Goal: Task Accomplishment & Management: Manage account settings

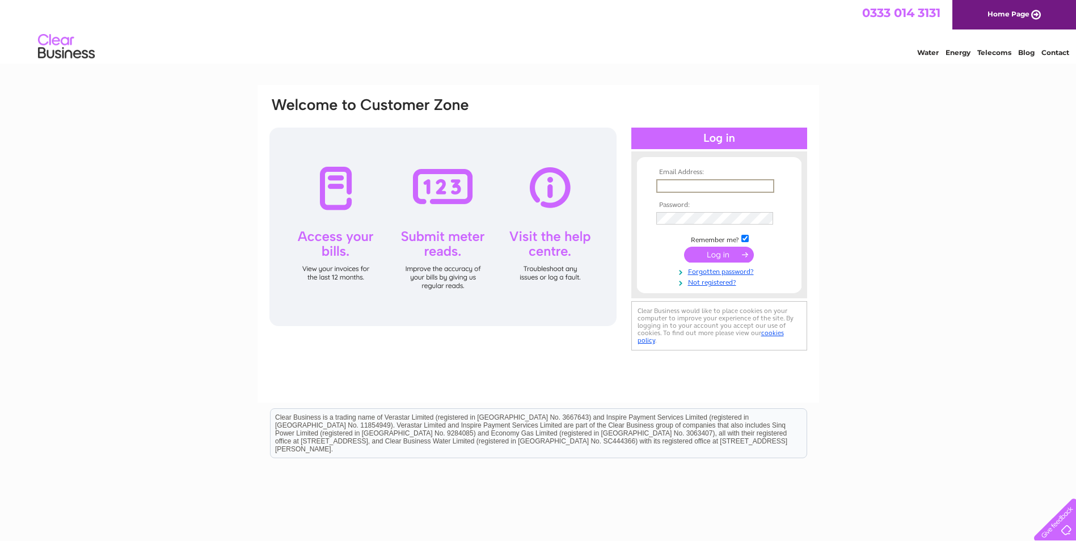
click at [678, 181] on input "text" at bounding box center [715, 186] width 118 height 14
type input "[EMAIL_ADDRESS][DOMAIN_NAME]"
click at [746, 235] on input "checkbox" at bounding box center [744, 237] width 7 height 7
checkbox input "true"
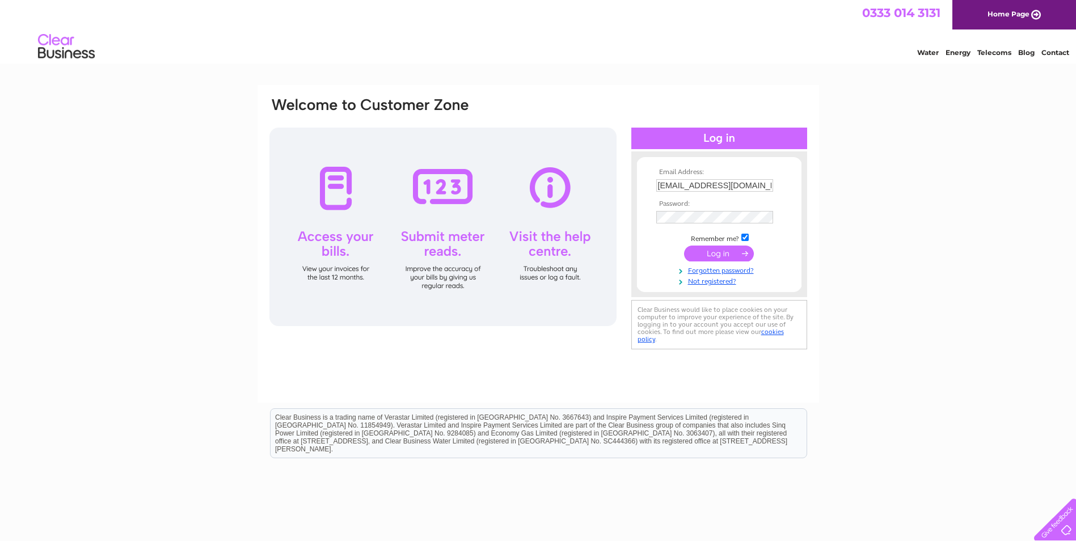
click at [704, 252] on input "submit" at bounding box center [719, 254] width 70 height 16
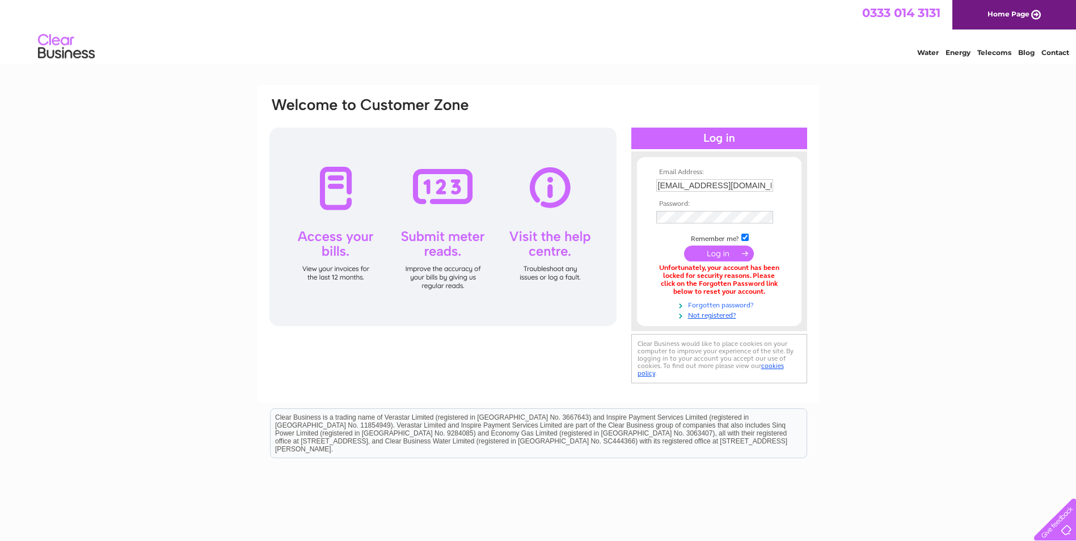
click at [713, 302] on link "Forgotten password?" at bounding box center [720, 304] width 129 height 11
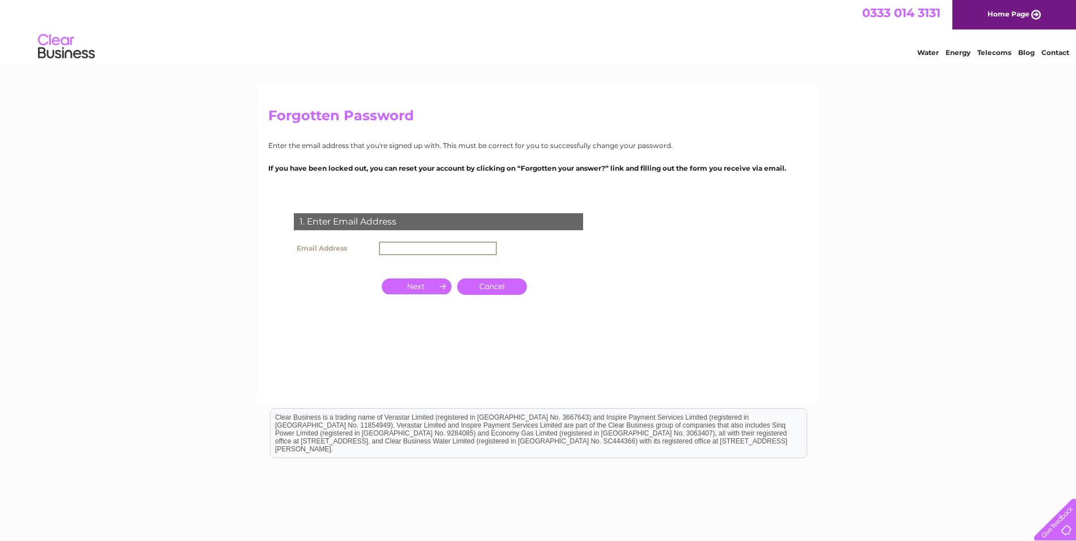
click at [438, 244] on input "text" at bounding box center [438, 249] width 118 height 14
type input "veronicajtervet3@btconnect.com"
click at [425, 285] on input "button" at bounding box center [417, 285] width 70 height 16
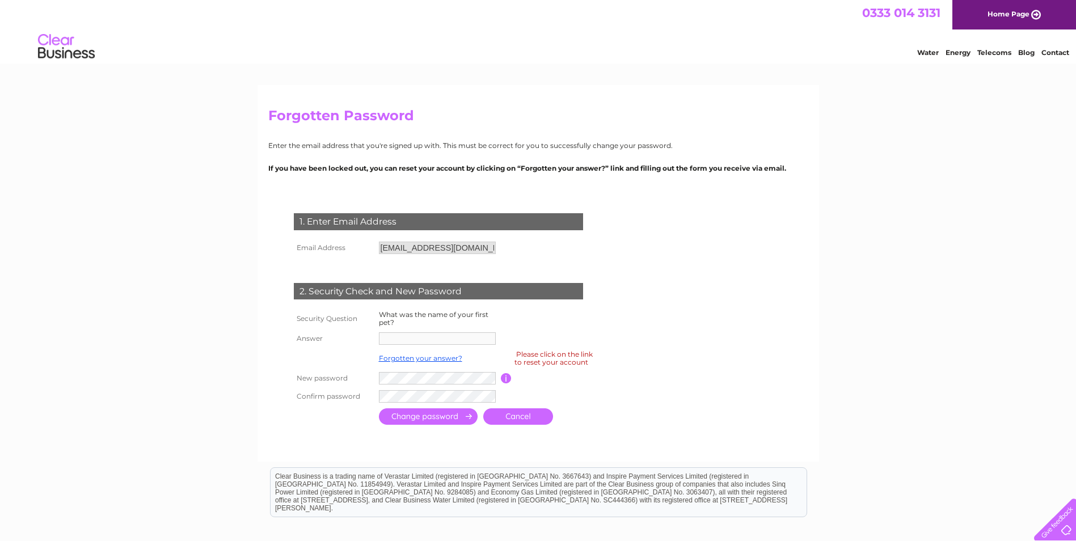
click at [316, 336] on th "Answer" at bounding box center [333, 338] width 85 height 18
click at [536, 361] on div "Please click on the link to reset your account" at bounding box center [553, 358] width 78 height 20
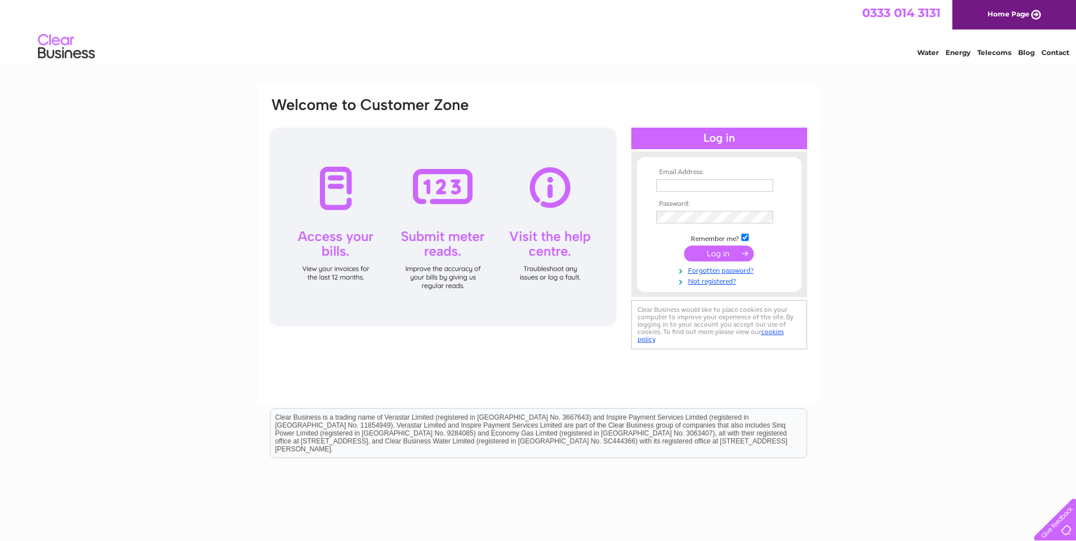
click at [673, 187] on input "text" at bounding box center [714, 185] width 117 height 12
type input "[EMAIL_ADDRESS][DOMAIN_NAME]"
click at [697, 268] on link "Forgotten password?" at bounding box center [720, 269] width 129 height 11
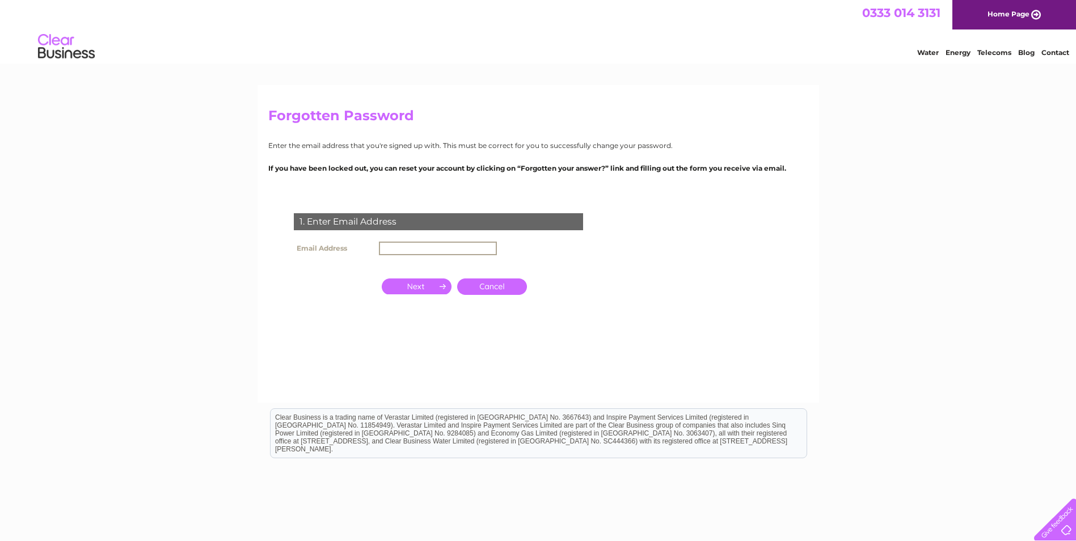
click at [411, 247] on input "text" at bounding box center [438, 249] width 118 height 14
type input "[EMAIL_ADDRESS][DOMAIN_NAME]"
click at [429, 286] on input "button" at bounding box center [417, 286] width 70 height 16
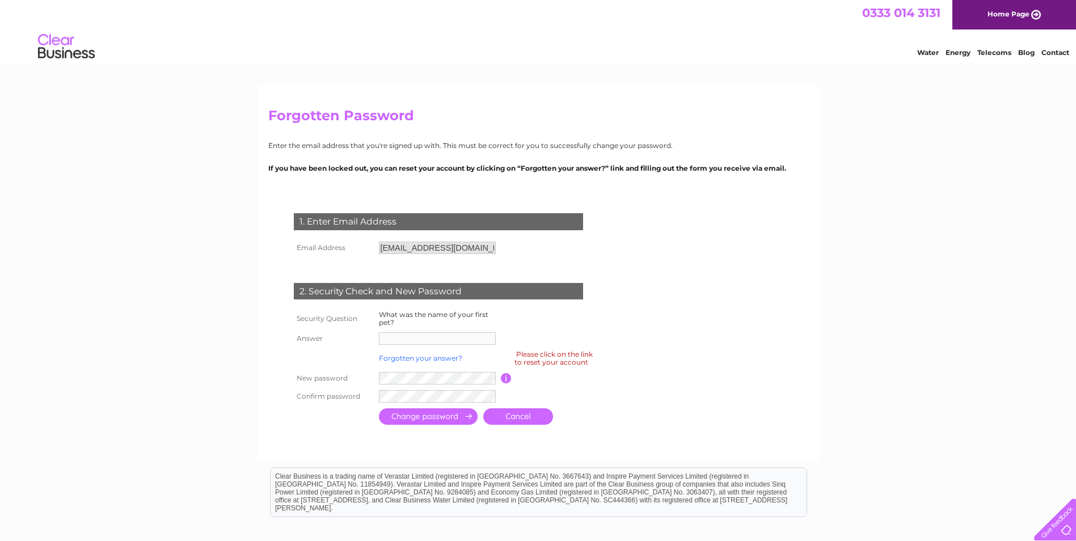
click at [420, 358] on link "Forgotten your answer?" at bounding box center [420, 358] width 83 height 9
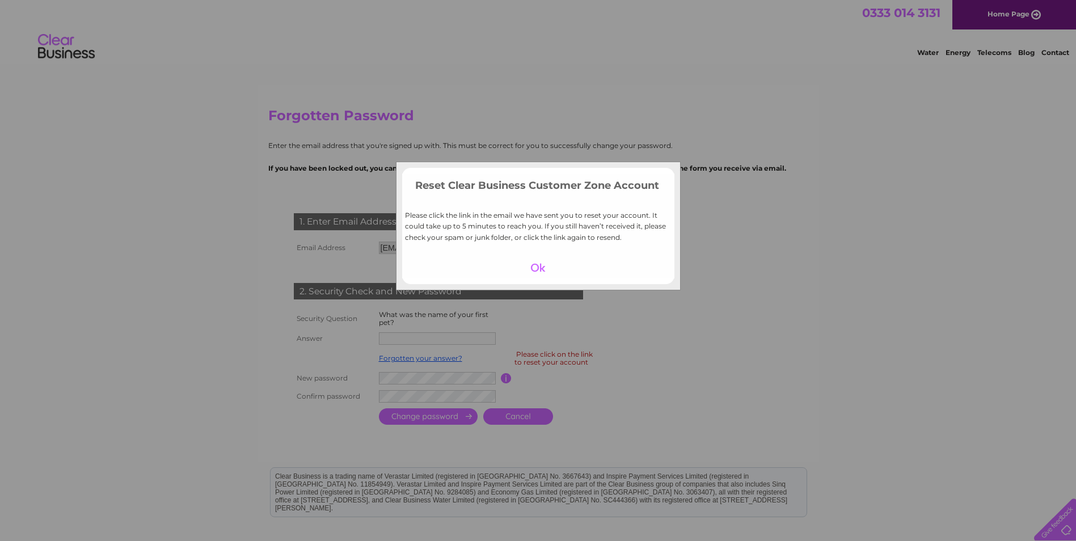
click at [534, 265] on div at bounding box center [538, 268] width 70 height 16
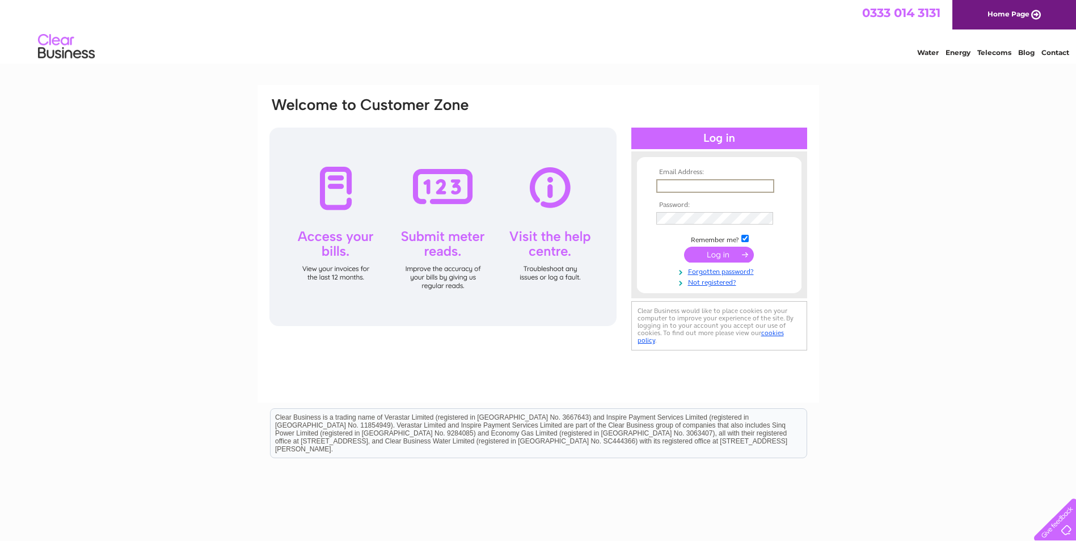
click at [674, 186] on input "text" at bounding box center [715, 186] width 118 height 14
type input "[EMAIL_ADDRESS][DOMAIN_NAME]"
click at [714, 249] on input "submit" at bounding box center [719, 255] width 70 height 16
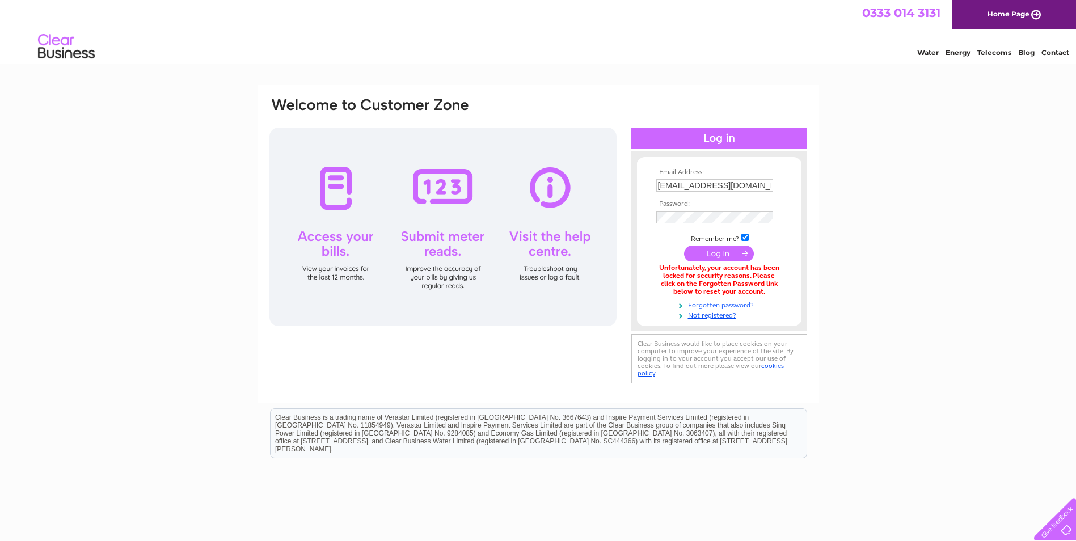
click at [718, 299] on link "Forgotten password?" at bounding box center [720, 304] width 129 height 11
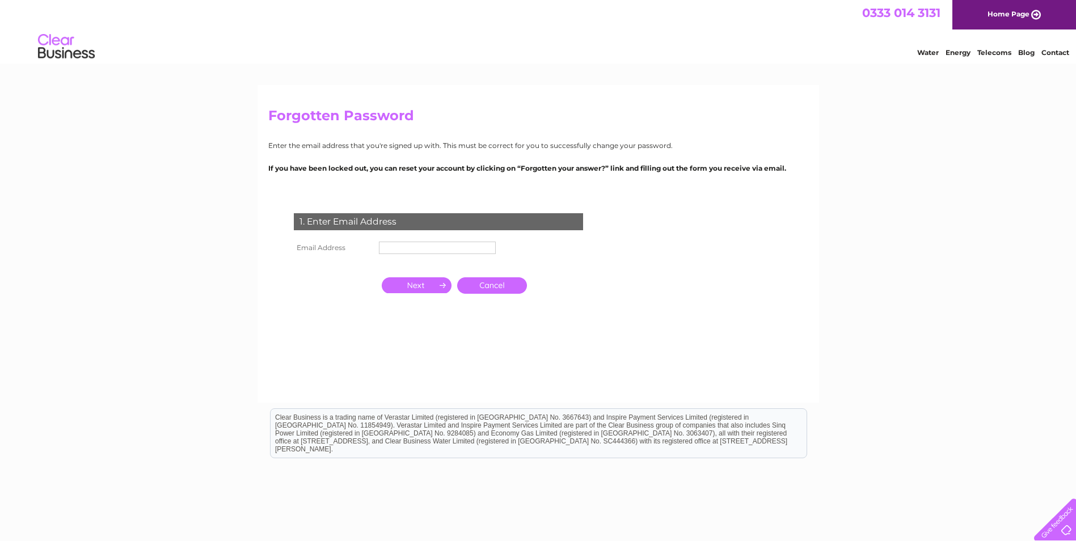
click at [449, 249] on input "text" at bounding box center [437, 248] width 117 height 12
type input "[EMAIL_ADDRESS][DOMAIN_NAME]"
click at [429, 286] on input "button" at bounding box center [417, 285] width 70 height 16
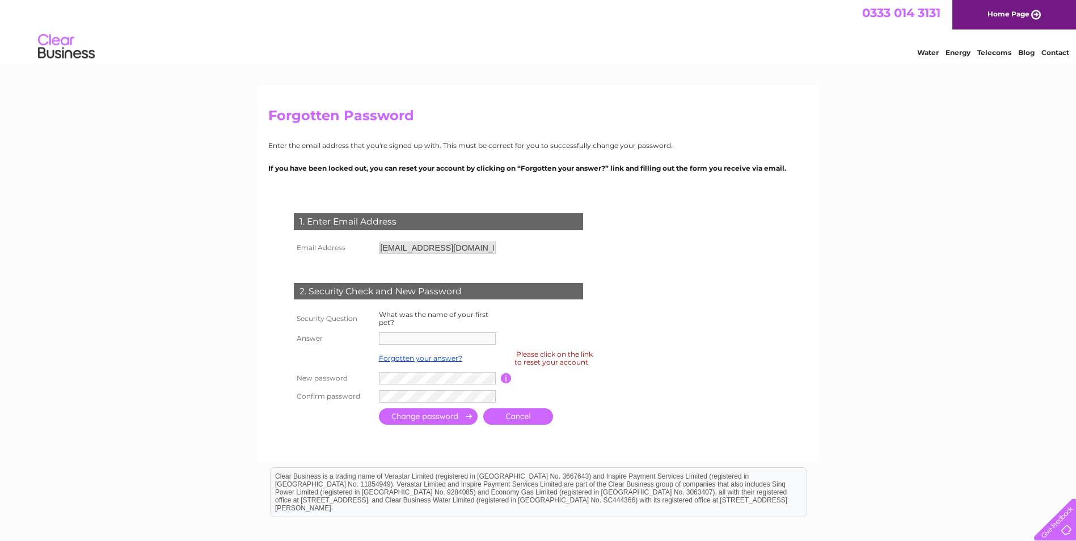
click at [559, 362] on div "Please click on the link to reset your account" at bounding box center [553, 358] width 78 height 20
click at [548, 360] on div "Please click on the link to reset your account" at bounding box center [553, 358] width 78 height 20
click at [404, 357] on link "Forgotten your answer?" at bounding box center [420, 358] width 83 height 9
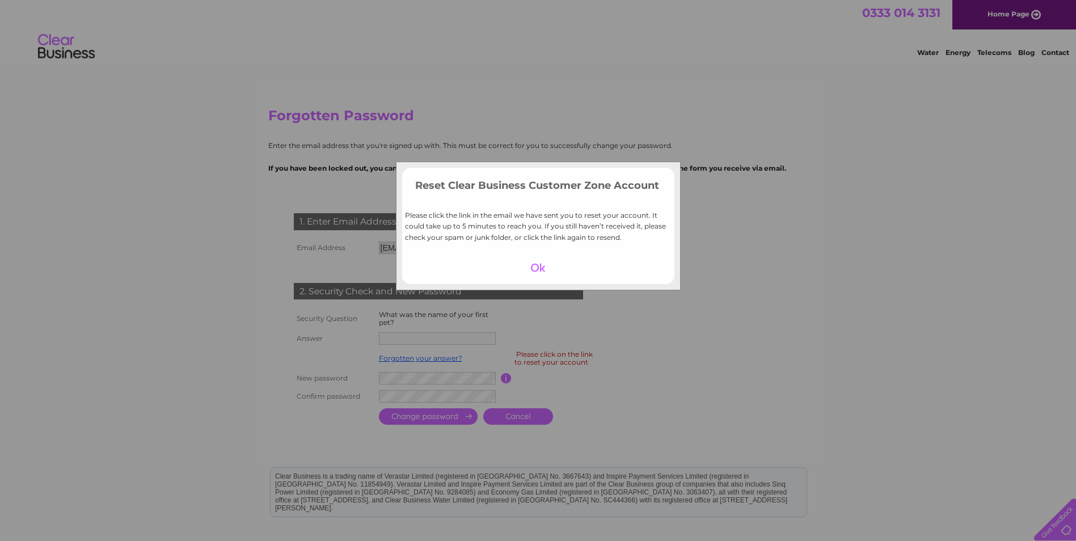
click at [540, 261] on div at bounding box center [538, 268] width 70 height 16
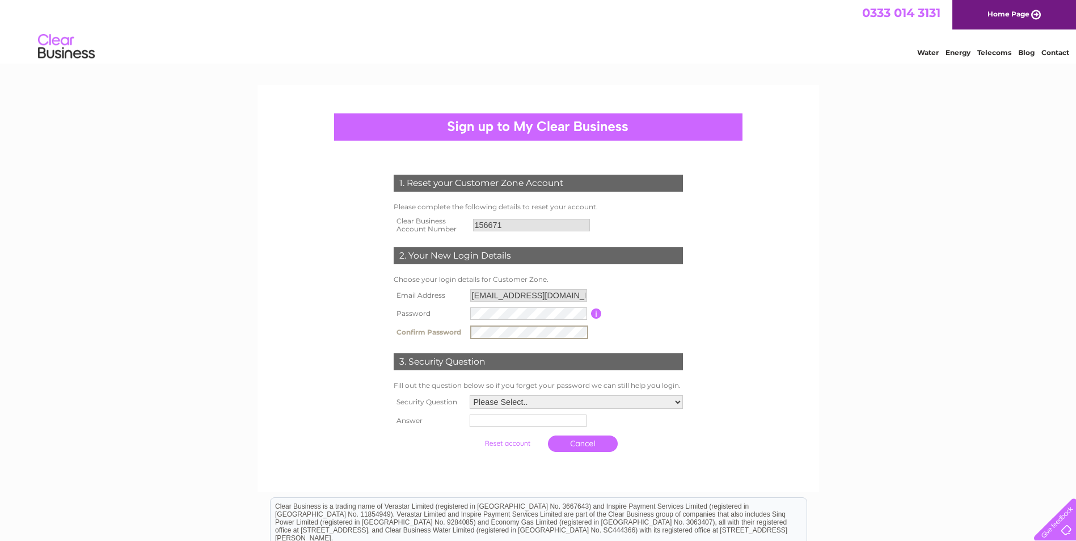
click at [675, 400] on select "Please Select.. In what town or city was your first job? In what town or city d…" at bounding box center [575, 402] width 213 height 14
select select "5"
click at [468, 395] on select "Please Select.. In what town or city was your first job? In what town or city d…" at bounding box center [575, 401] width 214 height 15
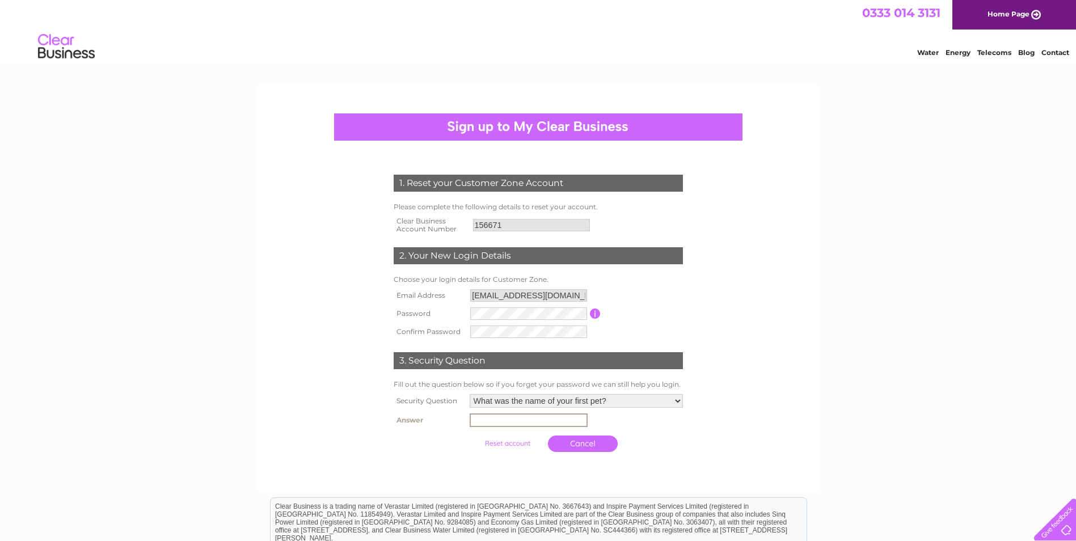
click at [504, 420] on input "text" at bounding box center [528, 420] width 118 height 14
type input "Dash"
click at [504, 442] on input "submit" at bounding box center [507, 442] width 70 height 16
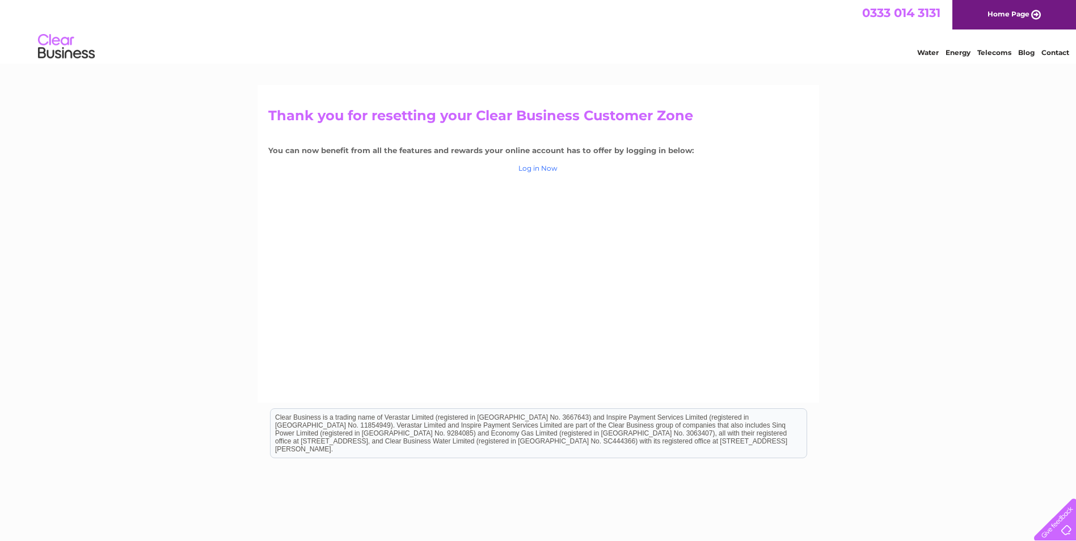
click at [539, 167] on link "Log in Now" at bounding box center [537, 168] width 39 height 9
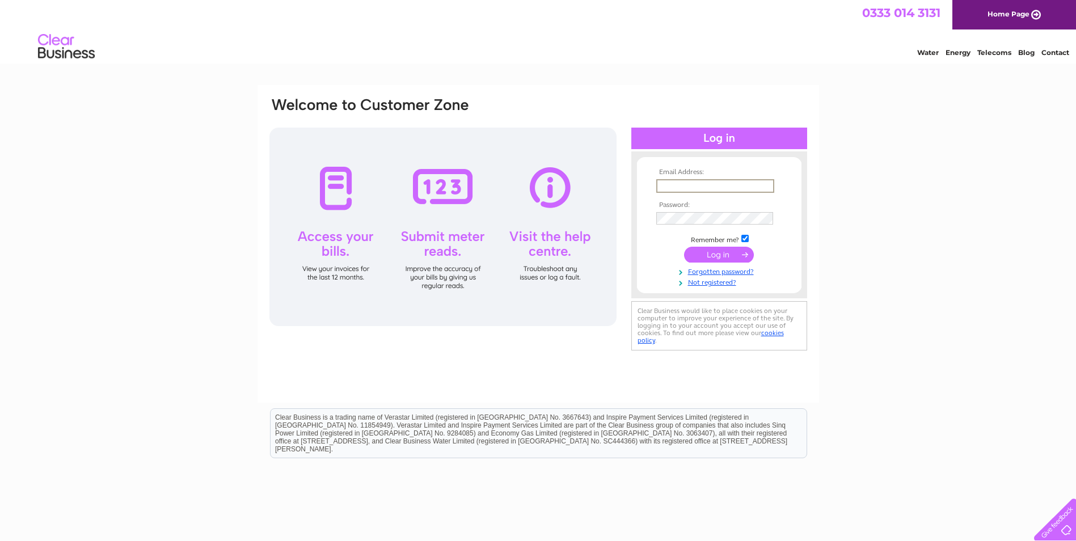
click at [701, 183] on input "text" at bounding box center [715, 186] width 118 height 14
type input "[EMAIL_ADDRESS][DOMAIN_NAME]"
click at [743, 234] on td "Remember me?" at bounding box center [719, 238] width 132 height 11
click at [745, 234] on input "checkbox" at bounding box center [744, 237] width 7 height 7
click at [745, 236] on input "checkbox" at bounding box center [744, 237] width 7 height 7
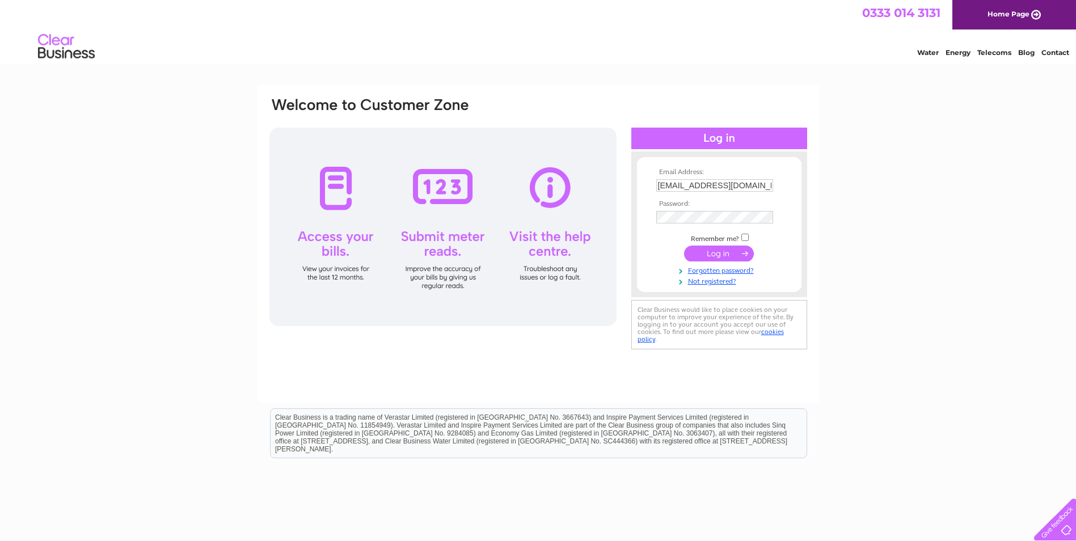
checkbox input "true"
click at [726, 251] on input "submit" at bounding box center [719, 254] width 70 height 16
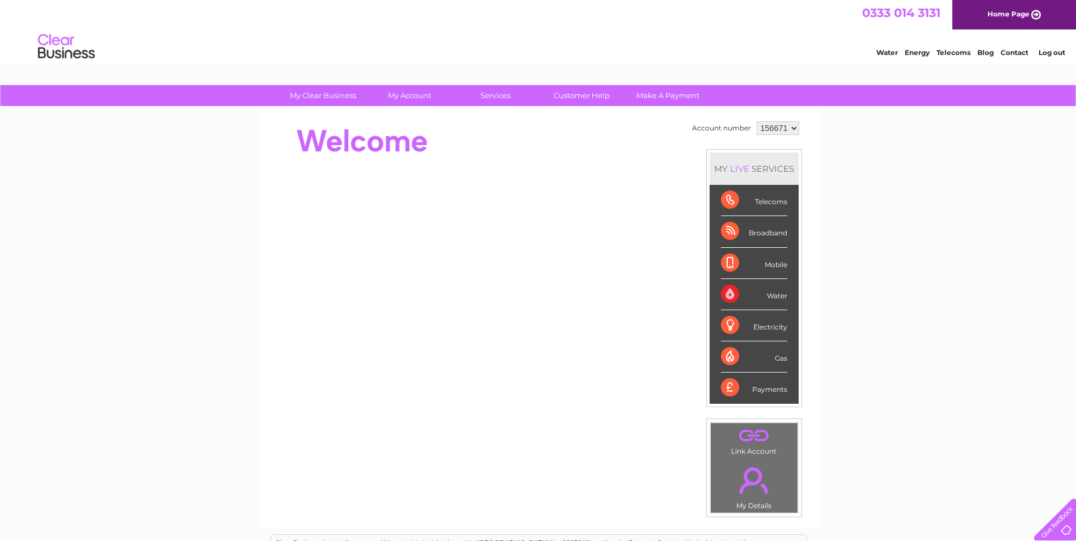
click at [775, 292] on div "Water" at bounding box center [754, 294] width 66 height 31
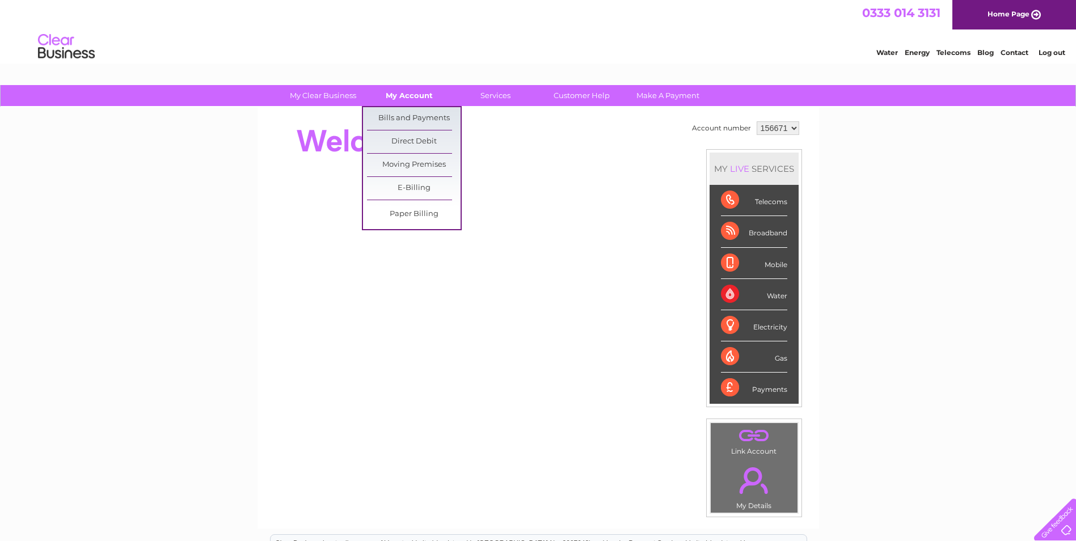
click at [404, 96] on link "My Account" at bounding box center [409, 95] width 94 height 21
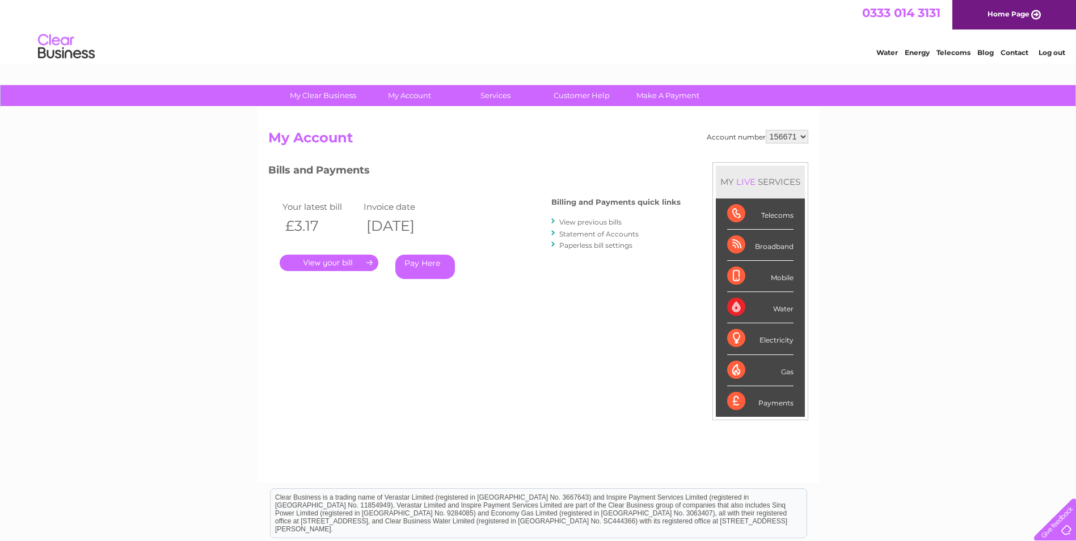
click at [767, 306] on div "Water" at bounding box center [760, 307] width 66 height 31
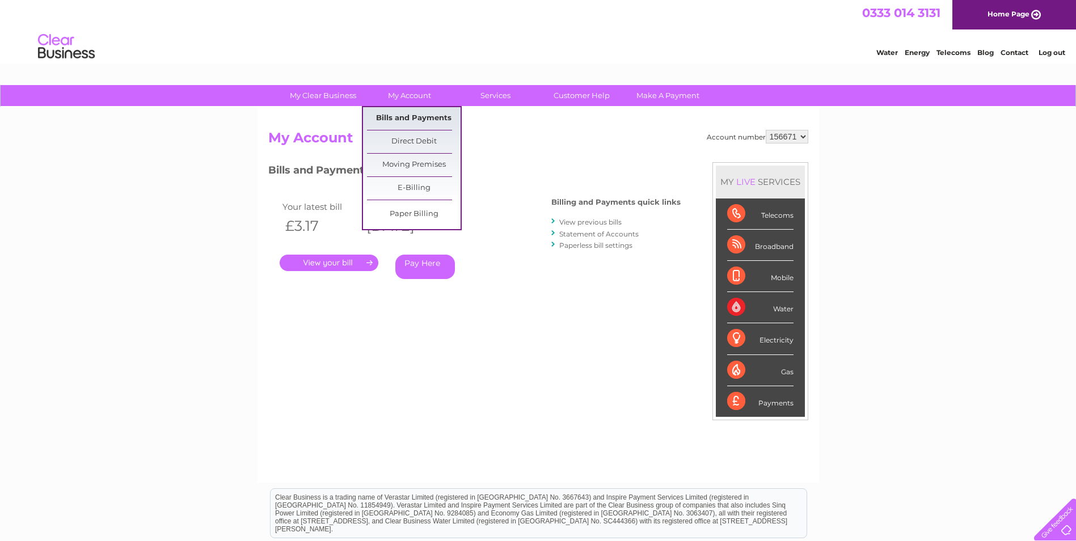
click at [416, 114] on link "Bills and Payments" at bounding box center [414, 118] width 94 height 23
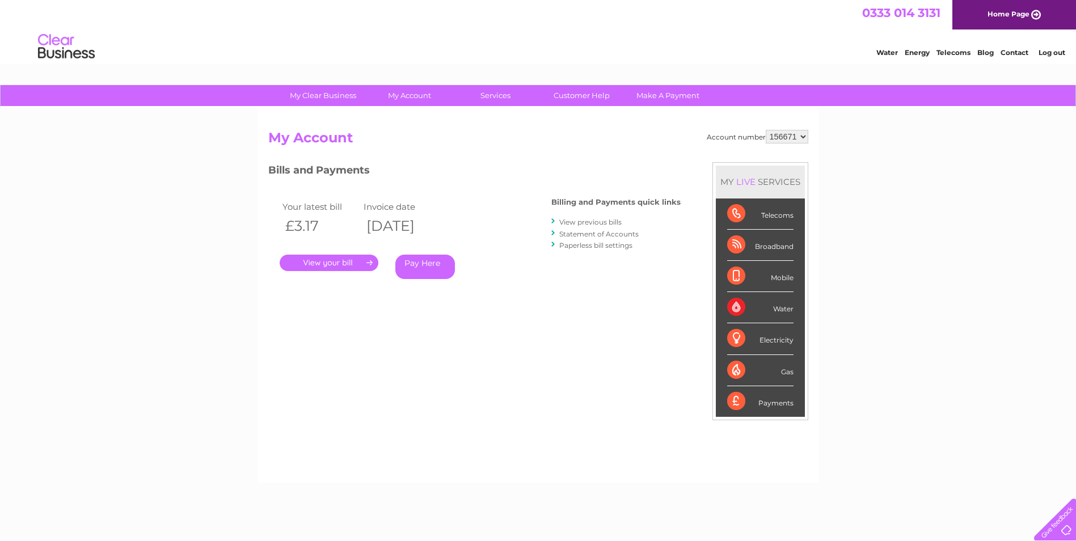
drag, startPoint x: 0, startPoint y: 0, endPoint x: 801, endPoint y: 136, distance: 812.0
click at [801, 136] on select "156671" at bounding box center [786, 137] width 43 height 14
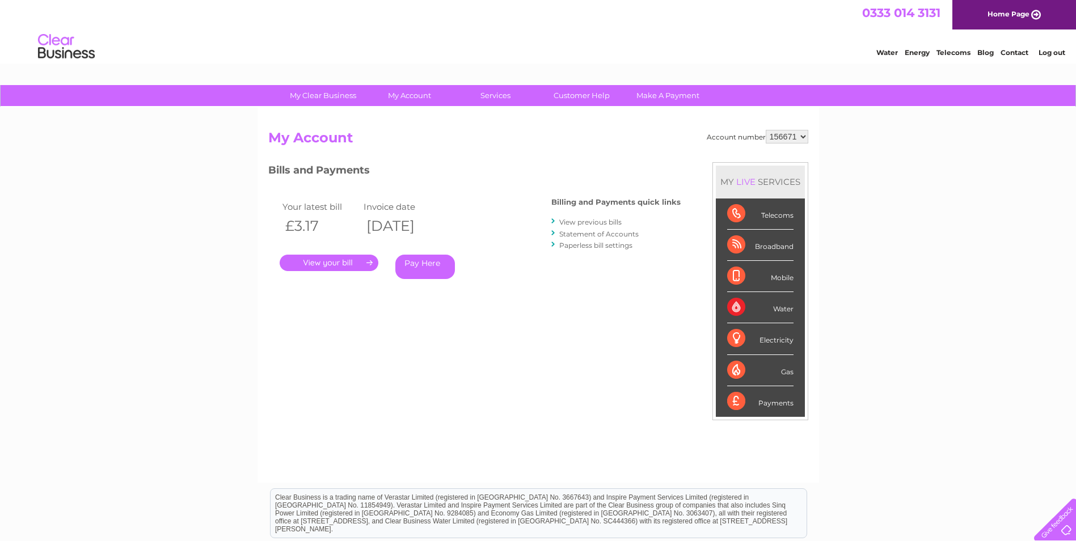
click at [765, 130] on select "156671" at bounding box center [786, 137] width 43 height 14
click at [340, 259] on link "." at bounding box center [329, 263] width 99 height 16
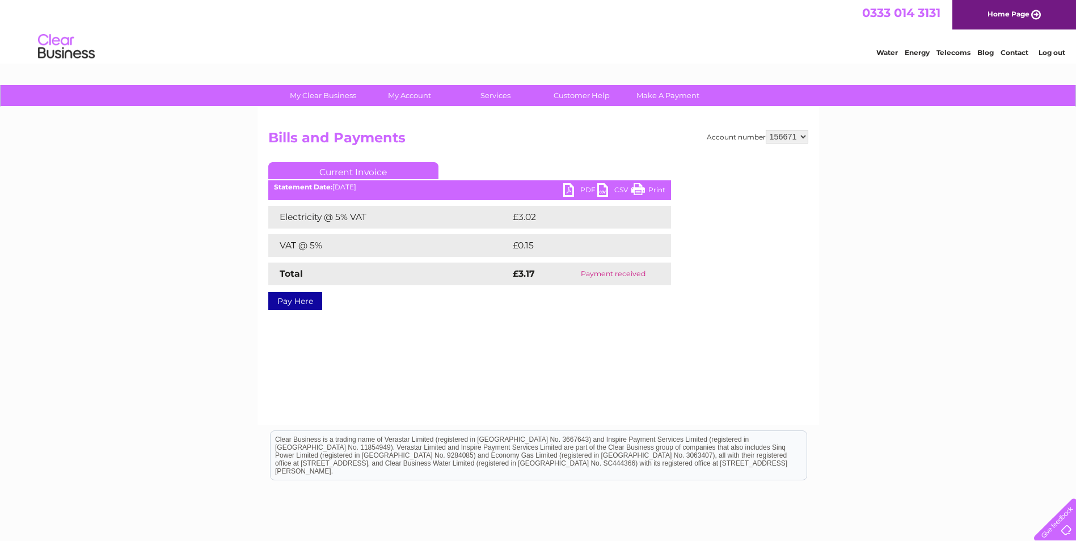
click at [570, 185] on link "PDF" at bounding box center [580, 191] width 34 height 16
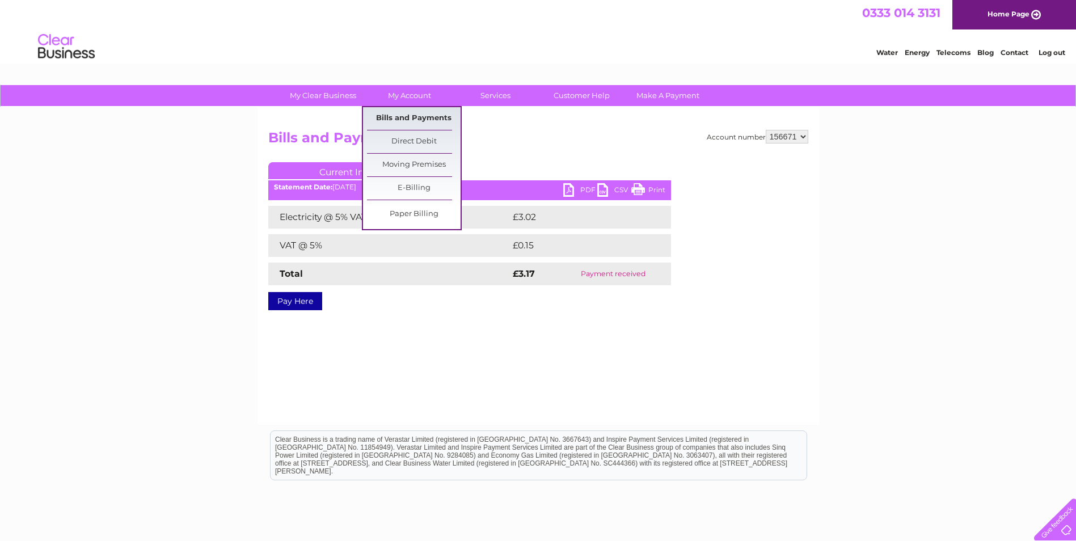
click at [418, 116] on link "Bills and Payments" at bounding box center [414, 118] width 94 height 23
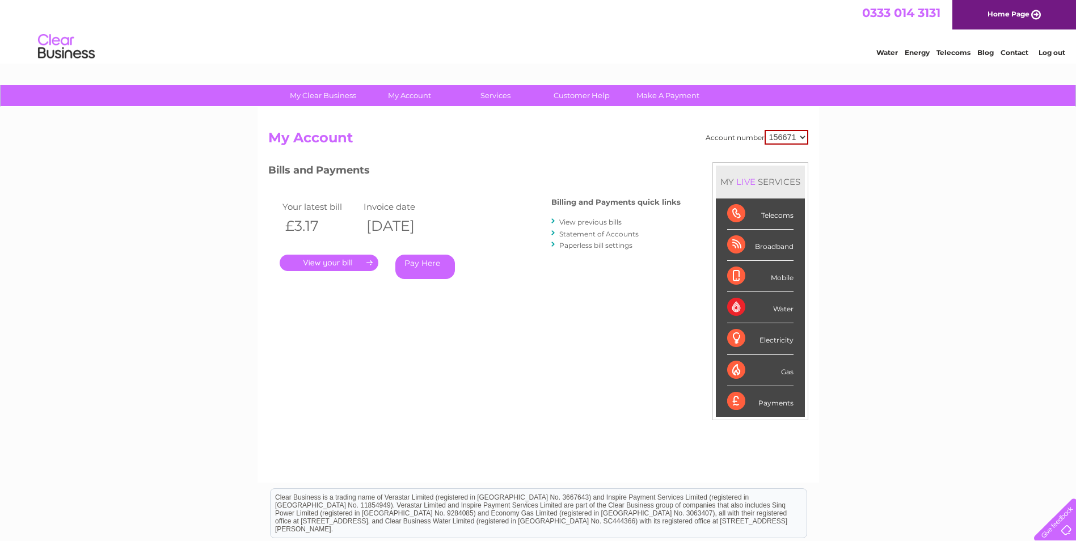
click at [594, 219] on link "View previous bills" at bounding box center [590, 222] width 62 height 9
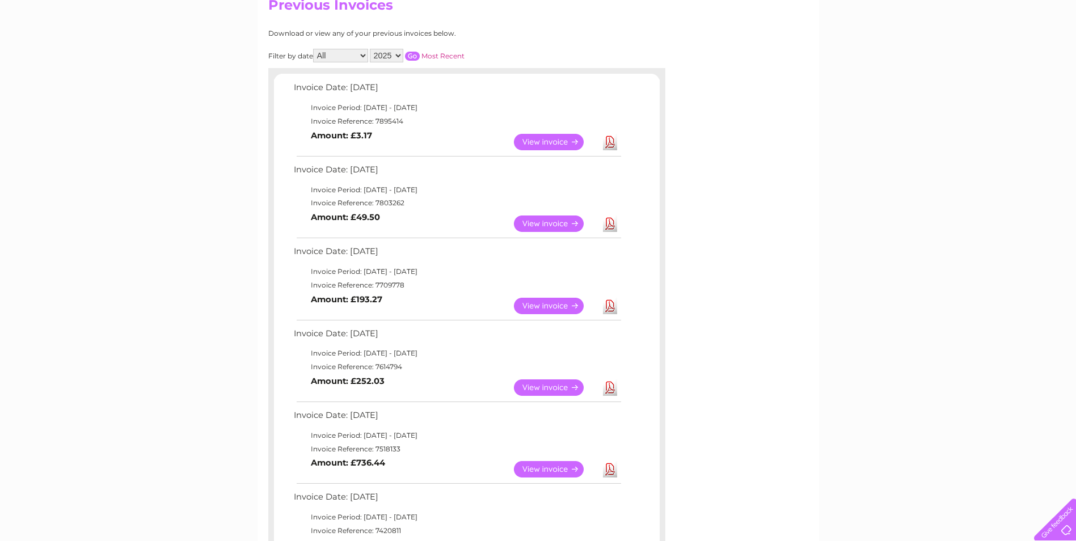
scroll to position [113, 0]
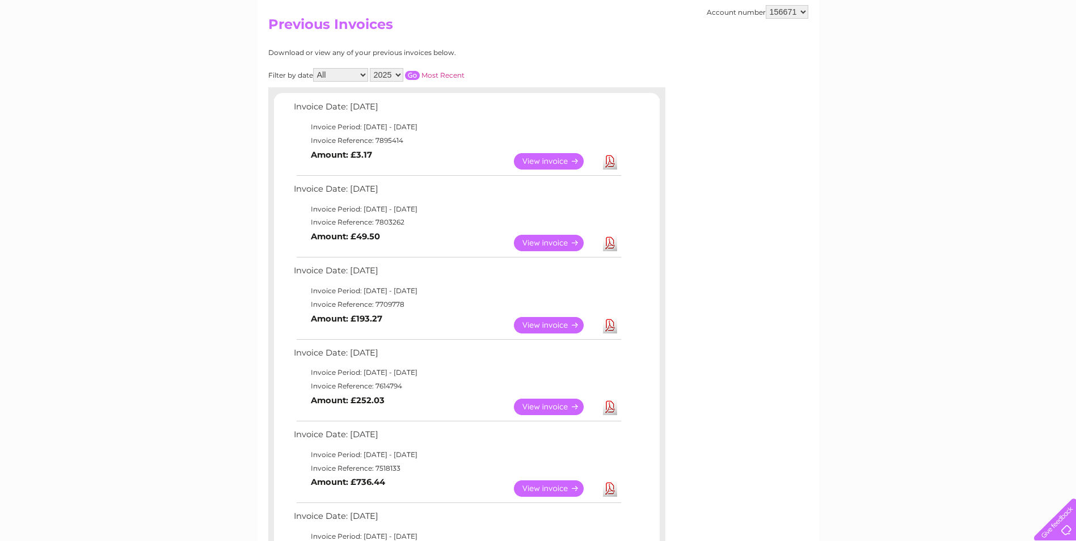
click at [556, 238] on link "View" at bounding box center [555, 243] width 83 height 16
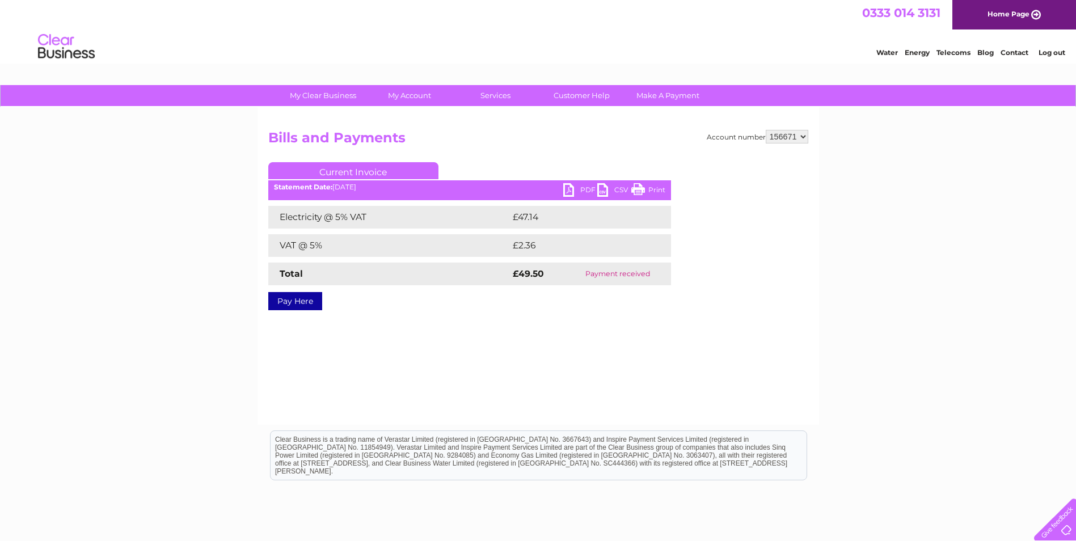
click at [572, 187] on link "PDF" at bounding box center [580, 191] width 34 height 16
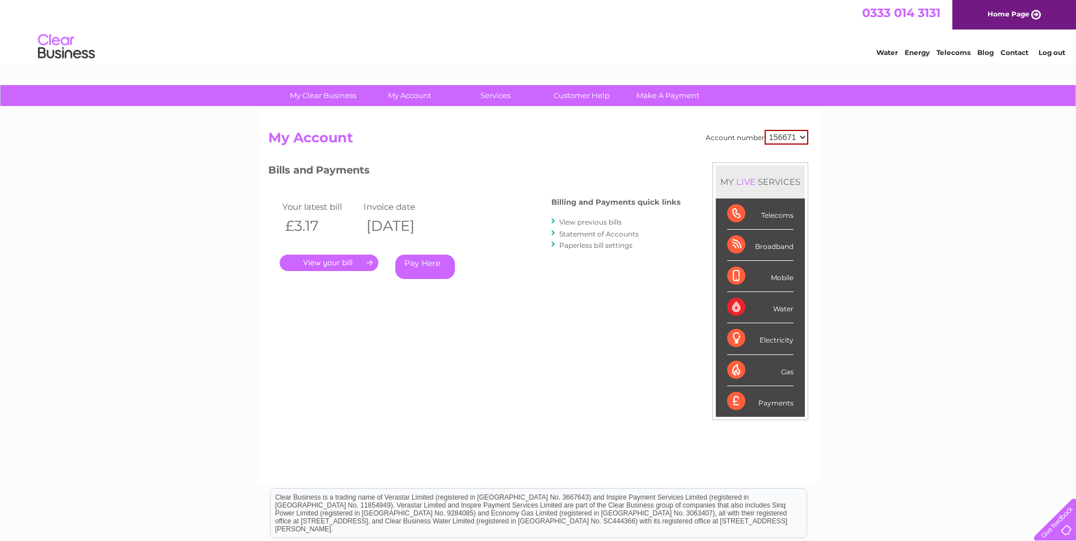
click at [766, 304] on div "Water" at bounding box center [760, 307] width 66 height 31
click at [784, 306] on div "Water" at bounding box center [760, 307] width 66 height 31
click at [803, 135] on select "156671" at bounding box center [786, 137] width 44 height 15
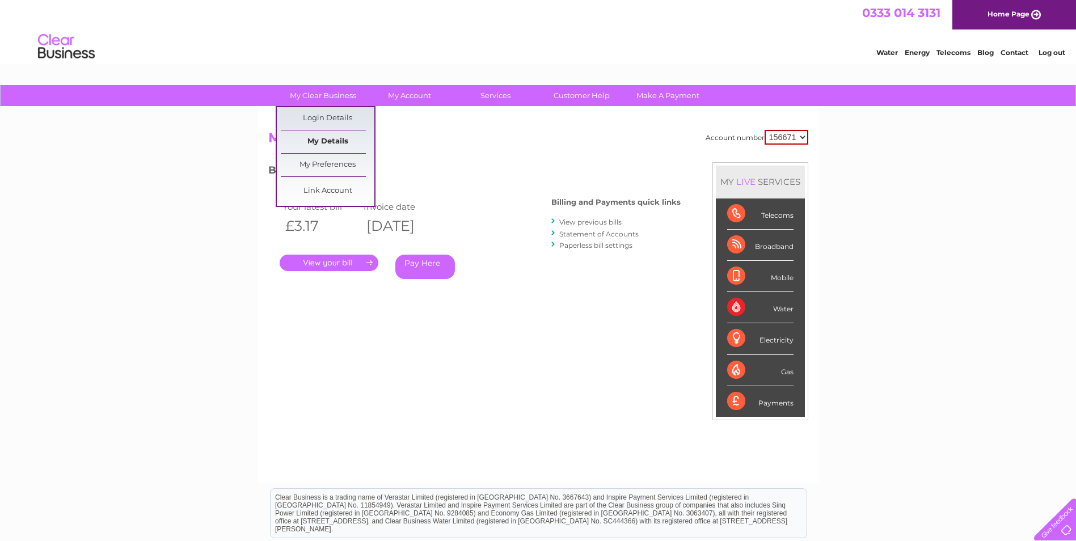
click at [332, 137] on link "My Details" at bounding box center [328, 141] width 94 height 23
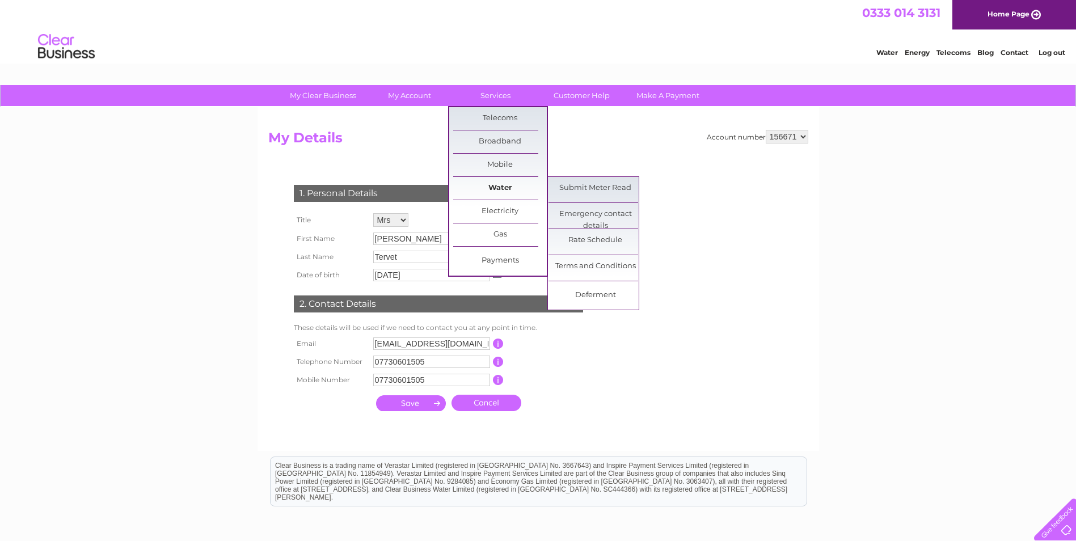
click at [501, 183] on link "Water" at bounding box center [500, 188] width 94 height 23
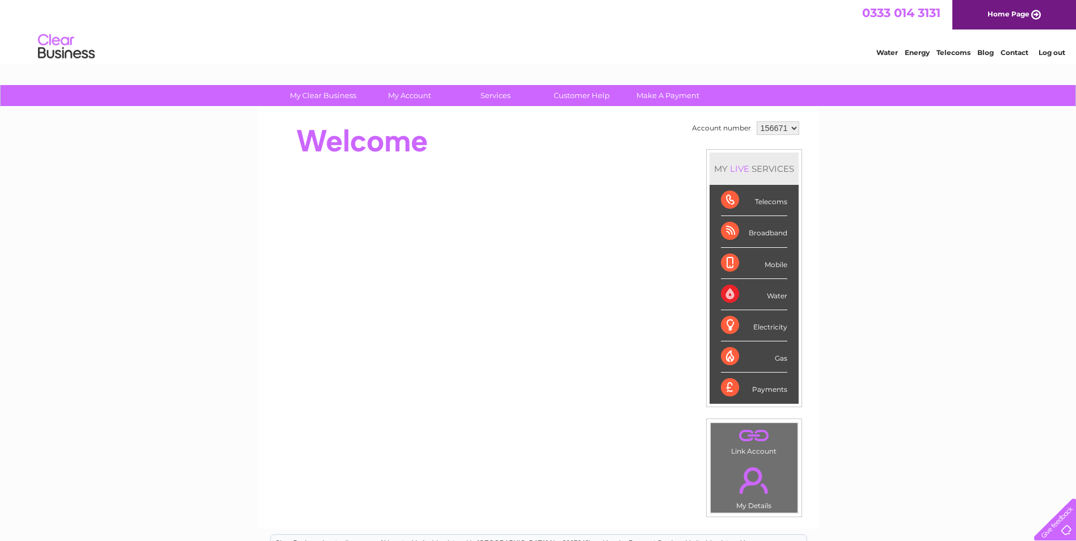
click at [767, 298] on div "Water" at bounding box center [754, 294] width 66 height 31
click at [776, 295] on div "Water" at bounding box center [754, 294] width 66 height 31
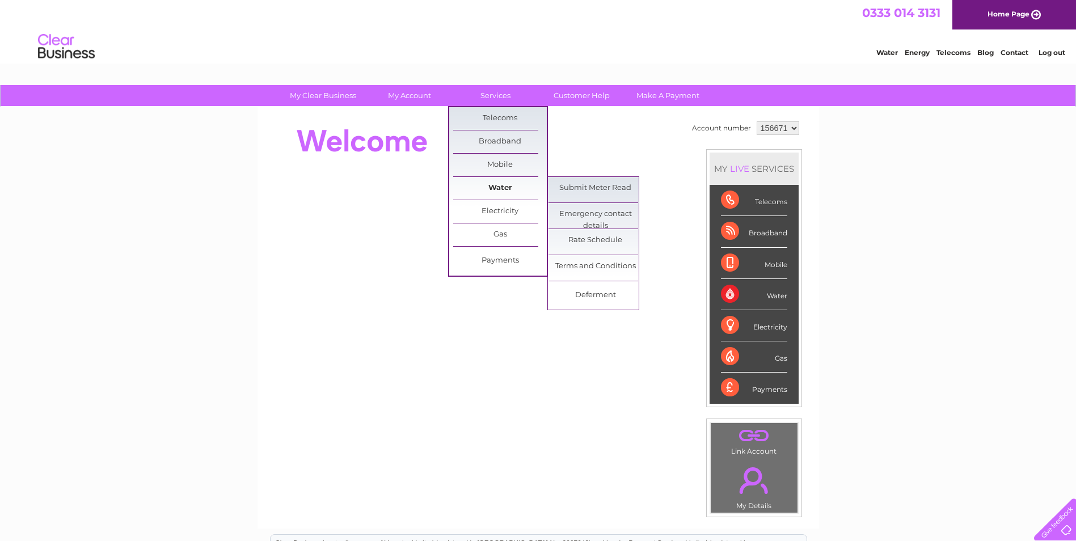
click at [501, 184] on link "Water" at bounding box center [500, 188] width 94 height 23
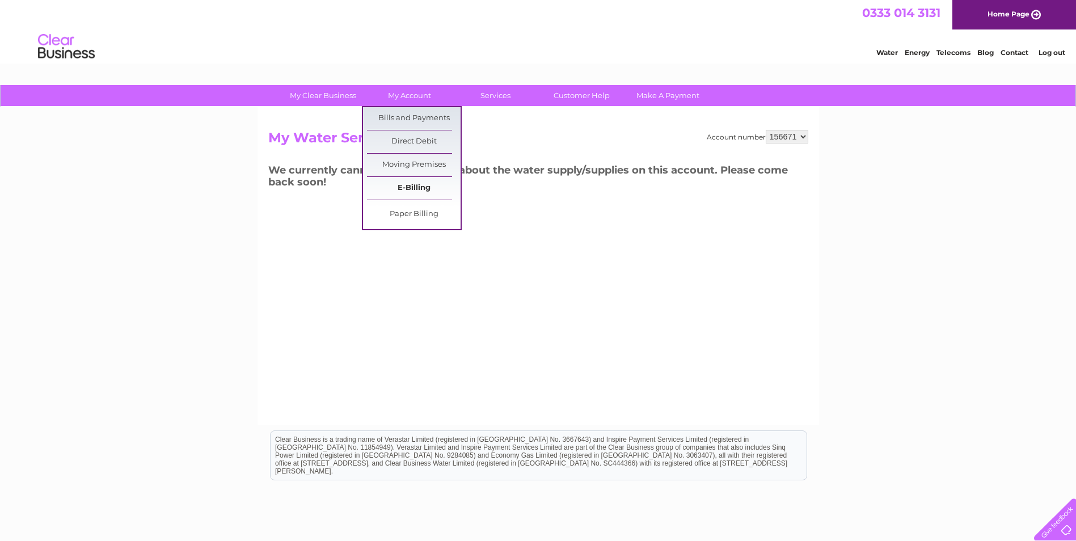
click at [416, 187] on link "E-Billing" at bounding box center [414, 188] width 94 height 23
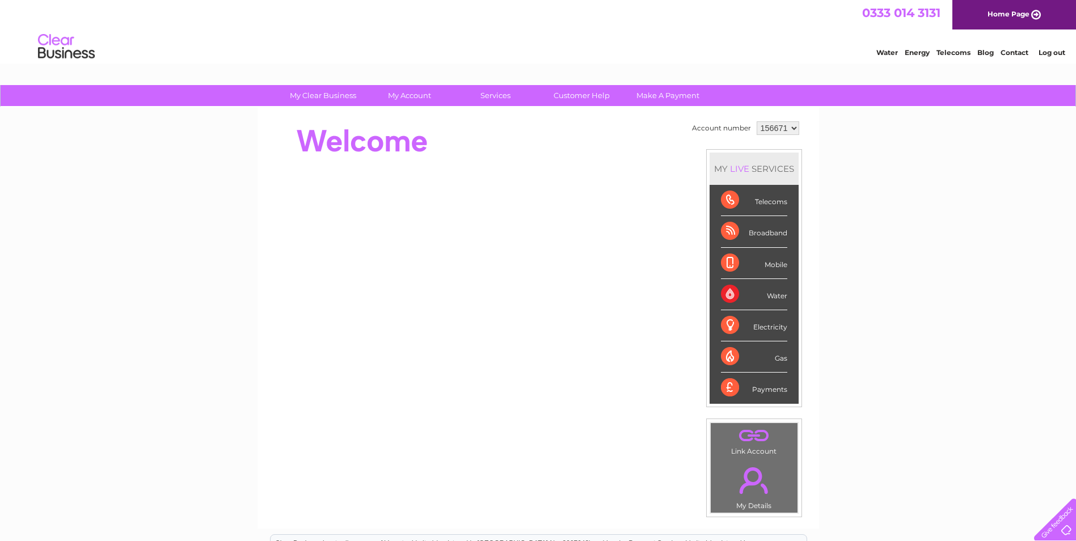
click at [762, 324] on div "Electricity" at bounding box center [754, 325] width 66 height 31
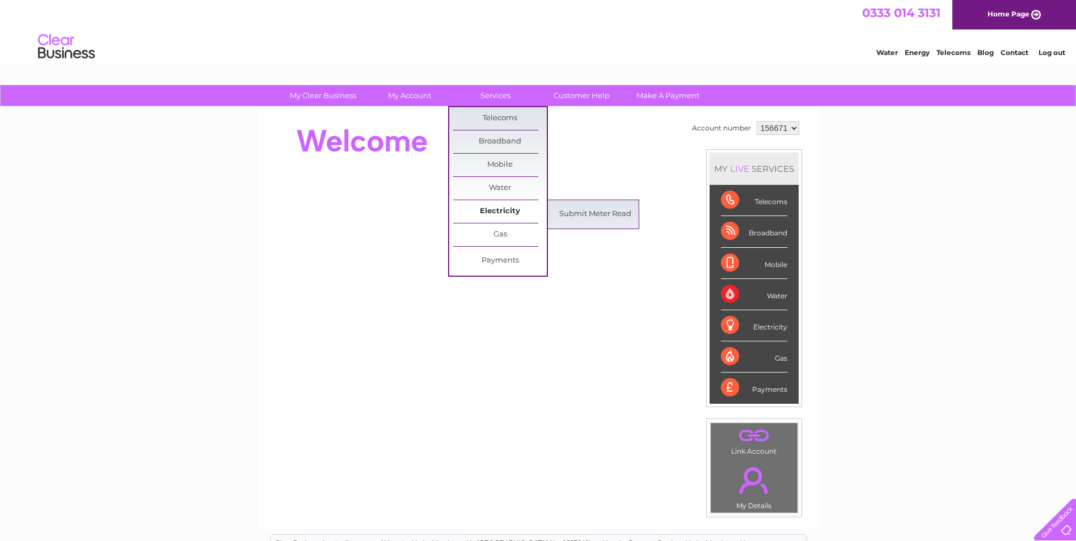
click at [507, 205] on link "Electricity" at bounding box center [500, 211] width 94 height 23
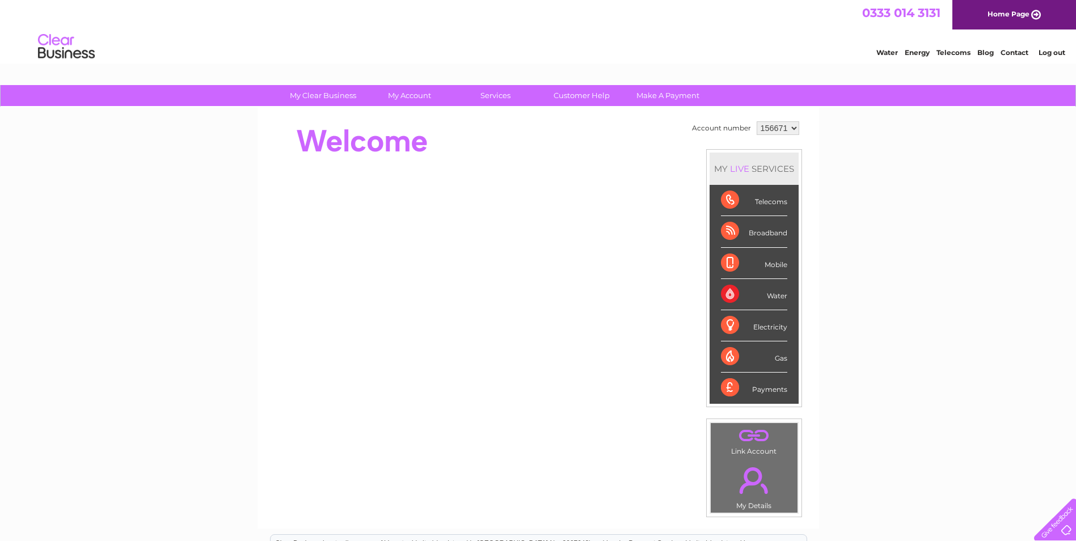
click at [755, 264] on div "Mobile" at bounding box center [754, 263] width 66 height 31
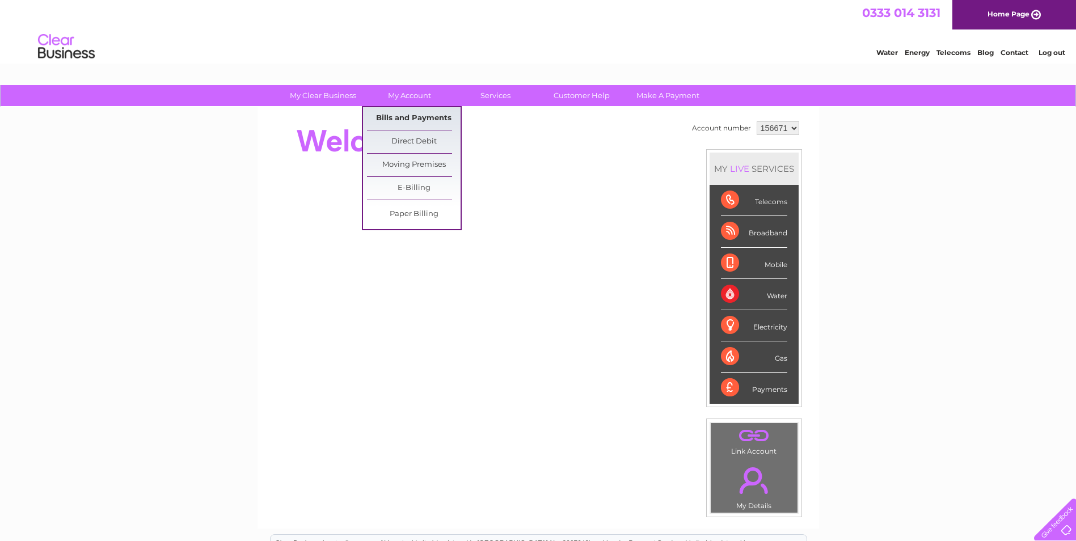
click at [423, 117] on link "Bills and Payments" at bounding box center [414, 118] width 94 height 23
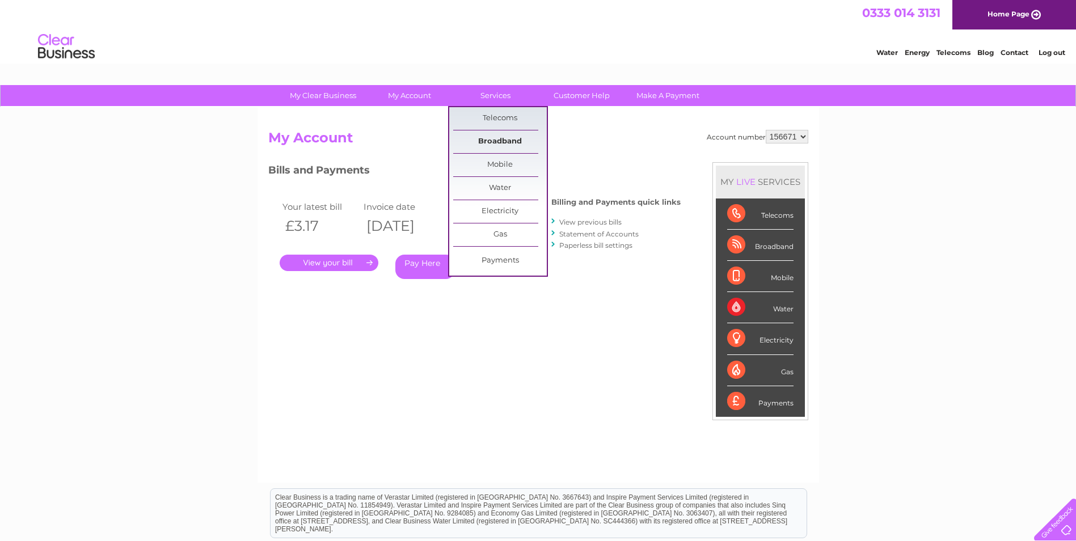
click at [500, 137] on link "Broadband" at bounding box center [500, 141] width 94 height 23
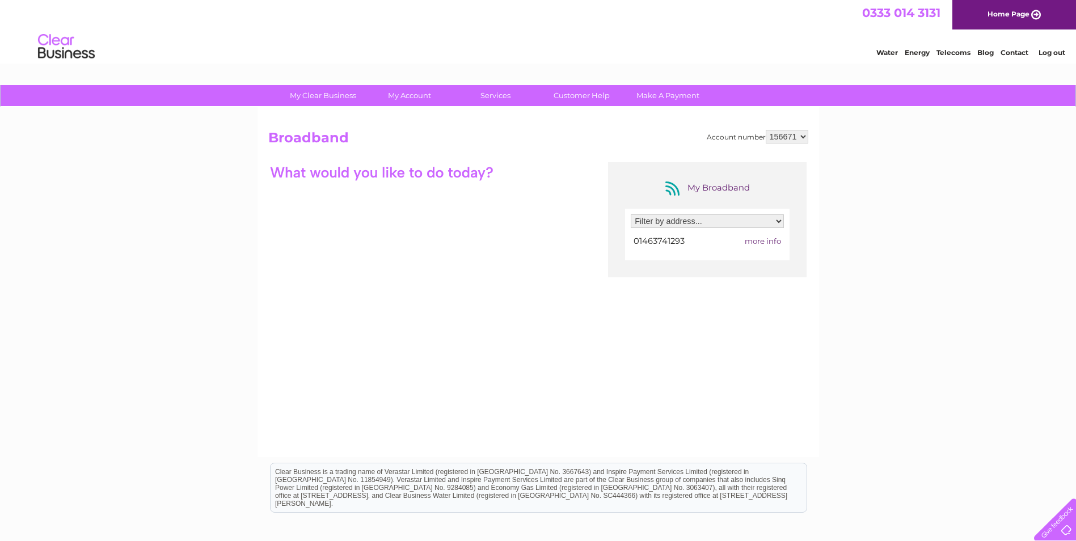
click at [773, 240] on span "more info" at bounding box center [762, 240] width 36 height 9
click at [779, 220] on select "Filter by address... Tervet Plant Hire, Glaichbea, Kiltarlity, Beauly, Invernes…" at bounding box center [707, 221] width 153 height 14
select select "785587"
click at [631, 214] on select "Filter by address... Tervet Plant Hire, Glaichbea, Kiltarlity, Beauly, Invernes…" at bounding box center [707, 221] width 153 height 14
click at [671, 242] on span "01463741293" at bounding box center [658, 241] width 51 height 10
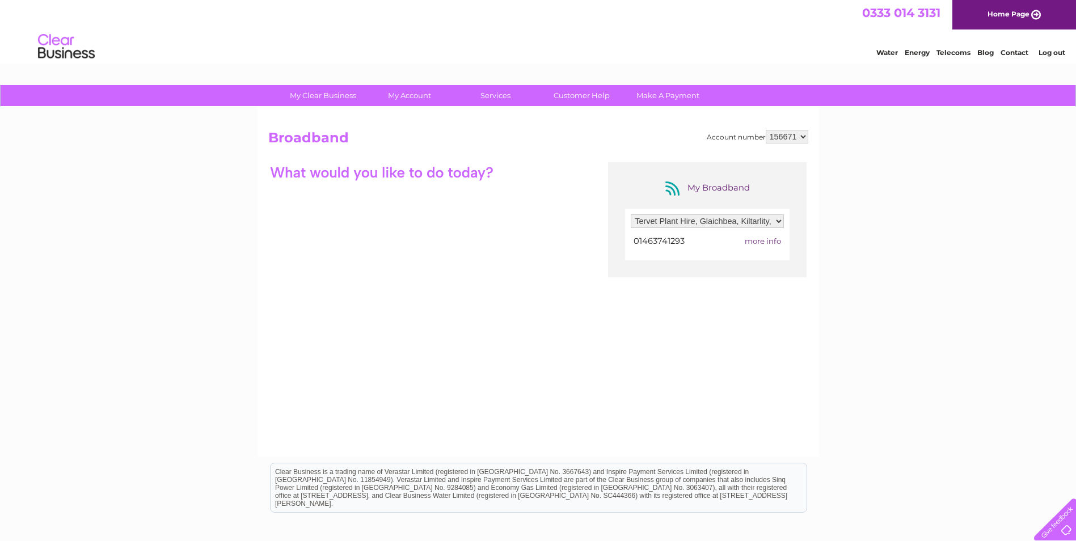
click at [803, 134] on select "156671" at bounding box center [786, 137] width 43 height 14
click at [805, 135] on select "156671" at bounding box center [786, 137] width 43 height 14
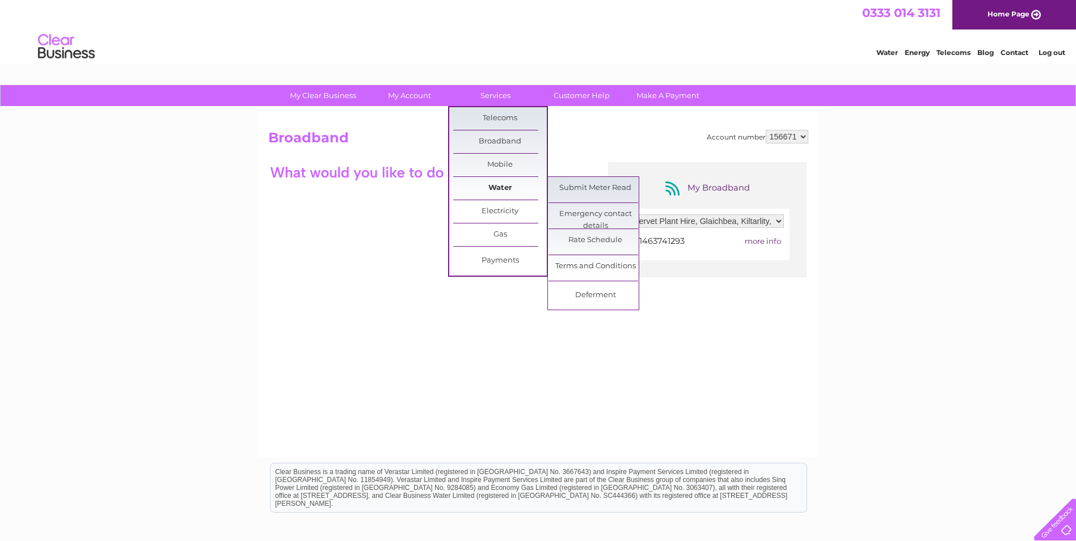
click at [513, 184] on link "Water" at bounding box center [500, 188] width 94 height 23
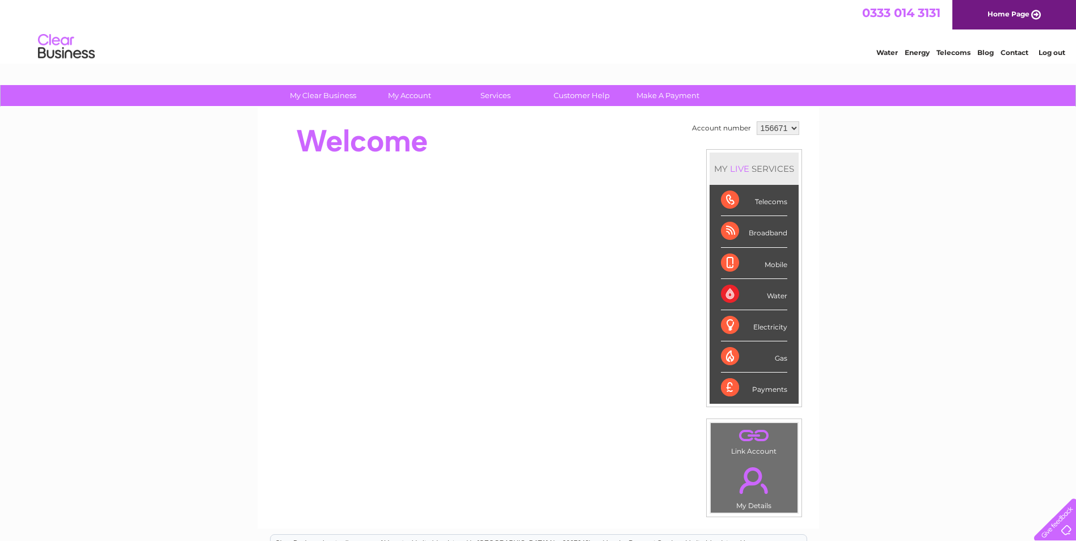
click at [775, 297] on div "Water" at bounding box center [754, 294] width 66 height 31
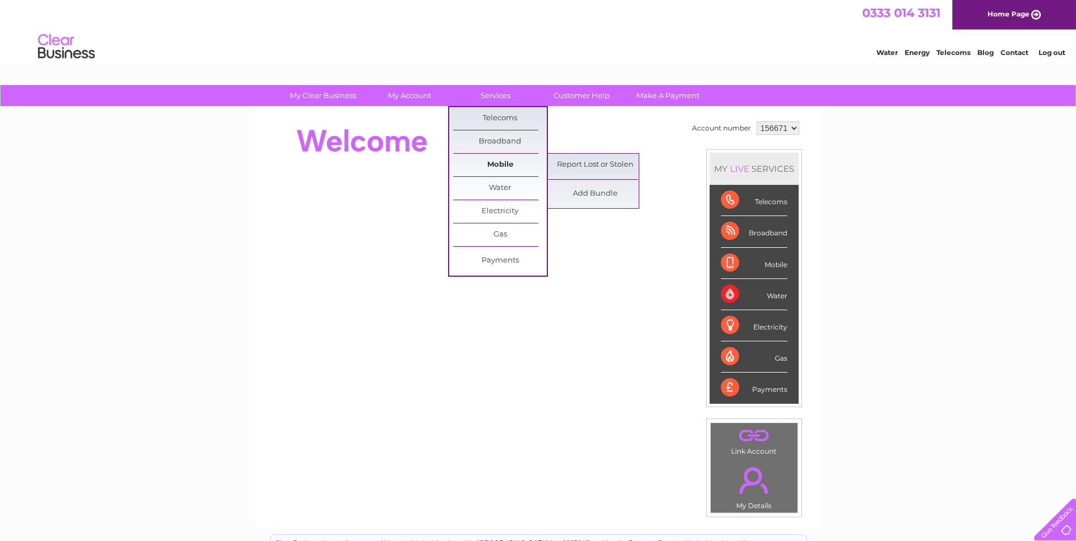
click at [513, 162] on link "Mobile" at bounding box center [500, 165] width 94 height 23
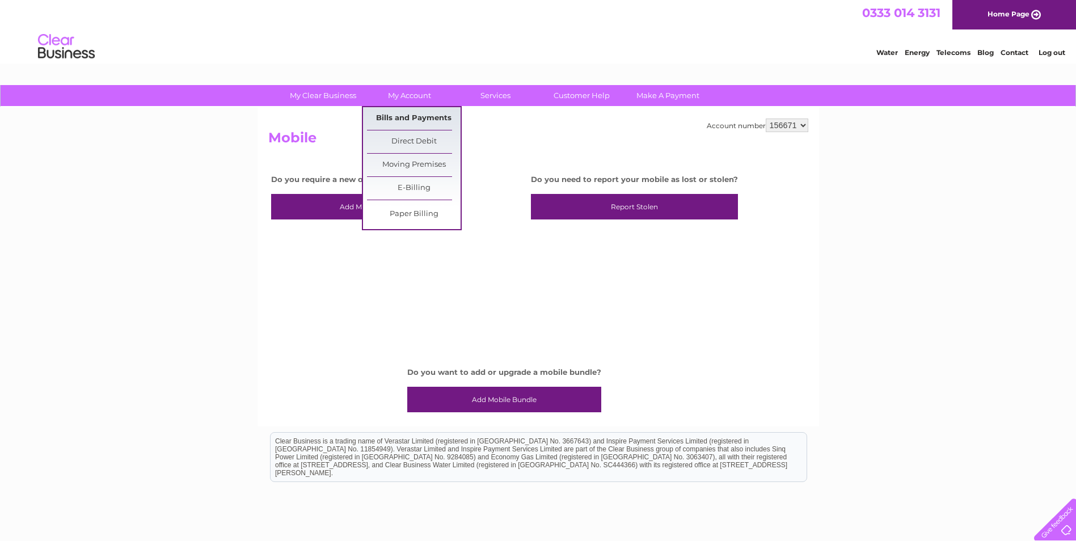
click at [409, 115] on link "Bills and Payments" at bounding box center [414, 118] width 94 height 23
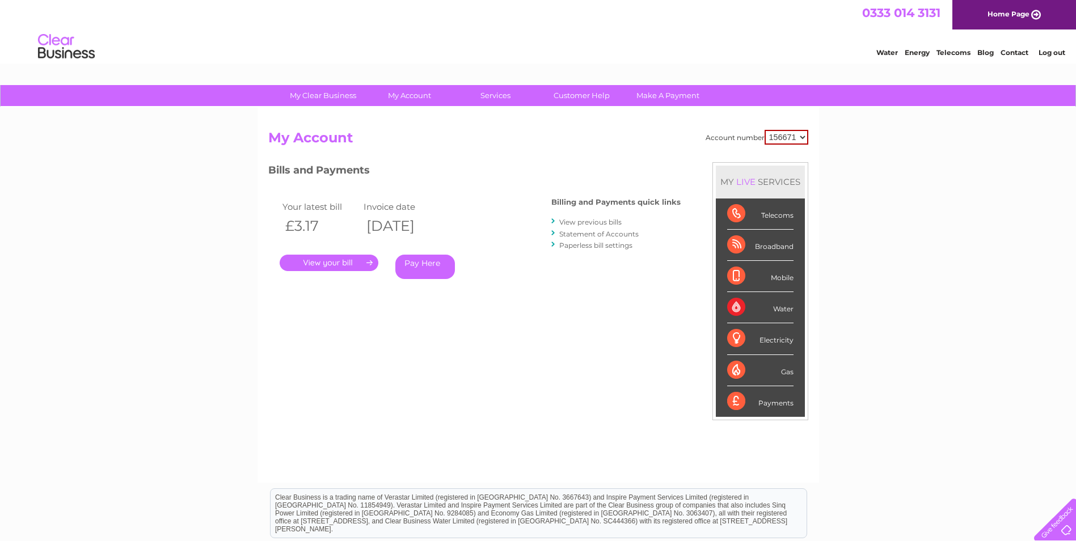
click at [589, 221] on link "View previous bills" at bounding box center [590, 222] width 62 height 9
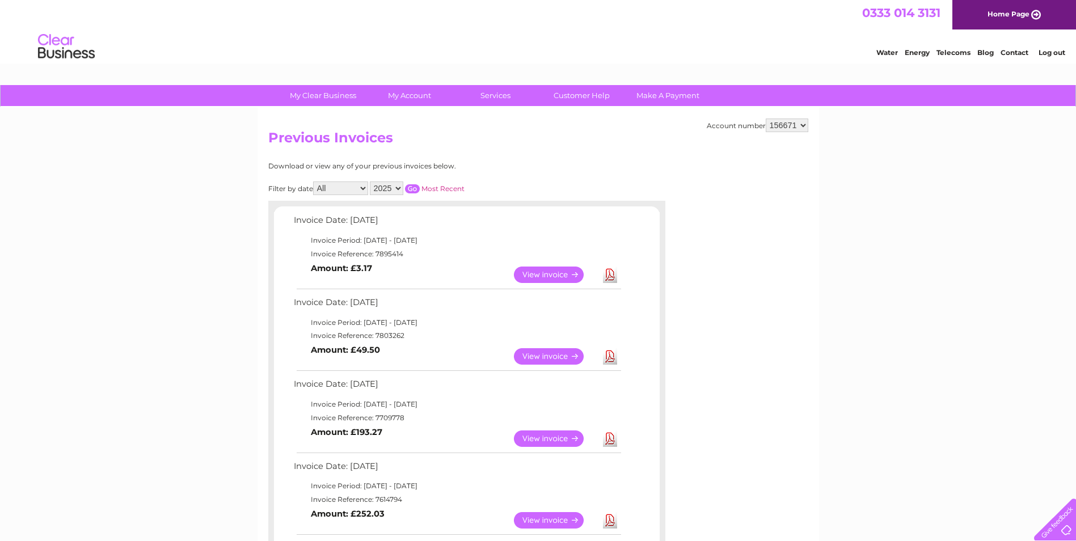
click at [805, 123] on select "156671" at bounding box center [786, 126] width 43 height 14
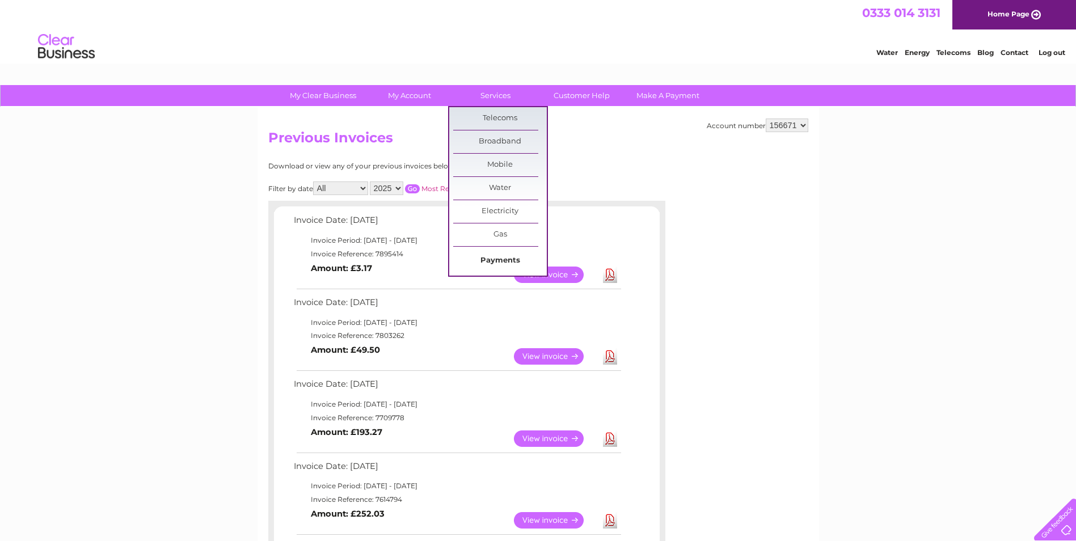
click at [498, 253] on link "Payments" at bounding box center [500, 260] width 94 height 23
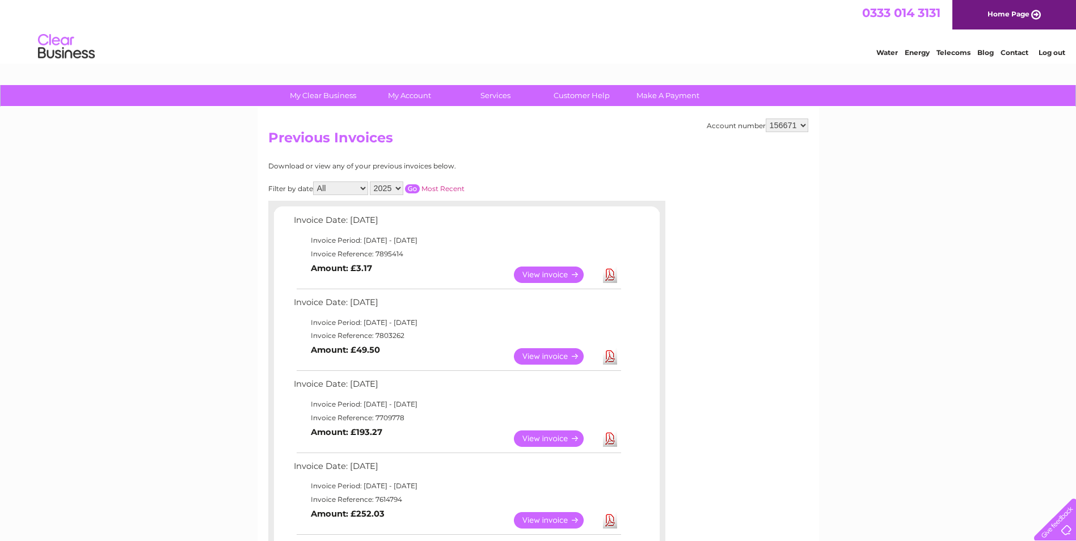
click at [947, 51] on link "Telecoms" at bounding box center [953, 52] width 34 height 9
click at [889, 53] on link "Water" at bounding box center [887, 52] width 22 height 9
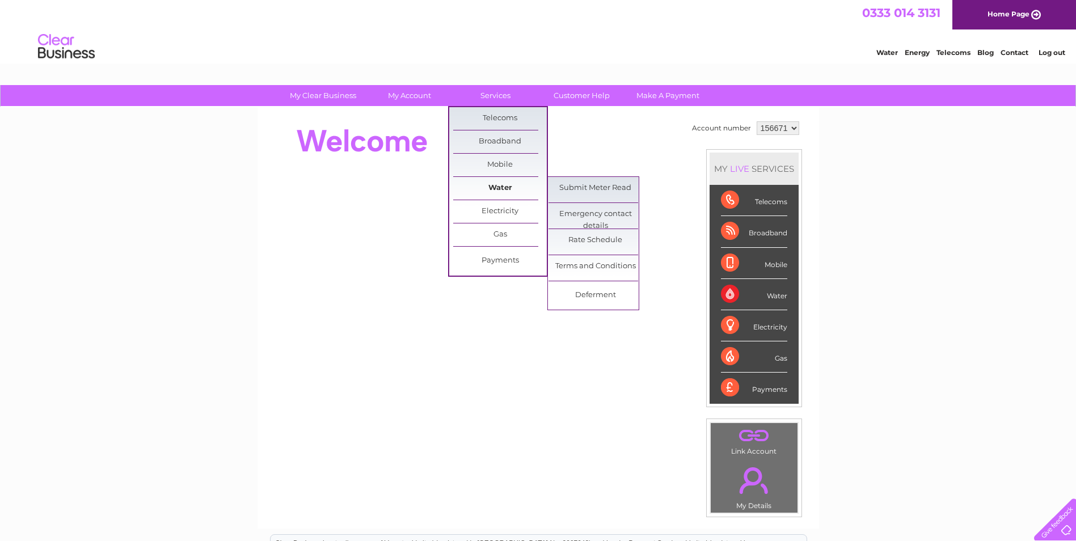
click at [501, 185] on link "Water" at bounding box center [500, 188] width 94 height 23
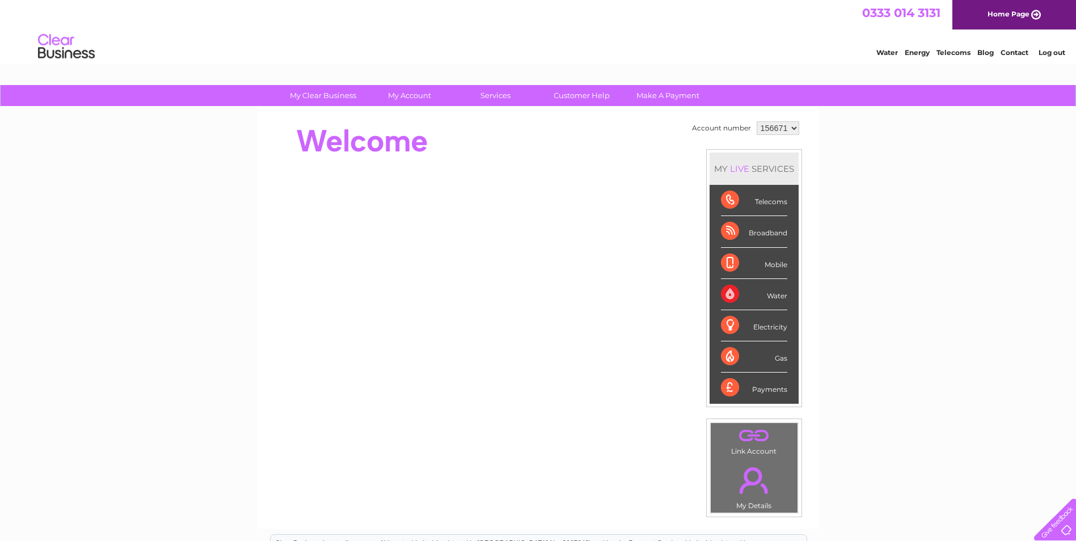
click at [776, 299] on div "Water" at bounding box center [754, 294] width 66 height 31
click at [640, 89] on link "Make A Payment" at bounding box center [668, 95] width 94 height 21
click at [656, 91] on link "Make A Payment" at bounding box center [668, 95] width 94 height 21
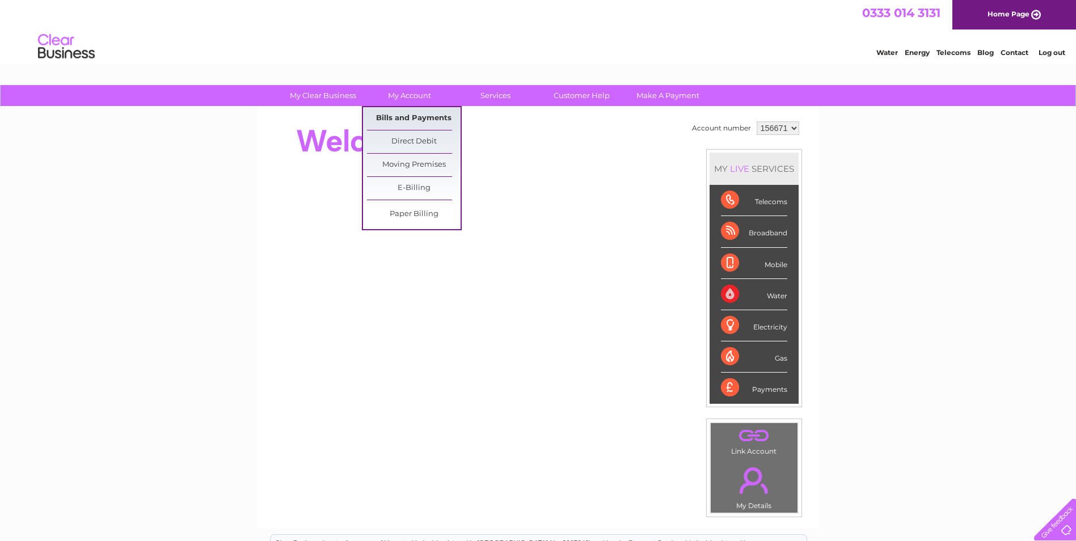
click at [406, 115] on link "Bills and Payments" at bounding box center [414, 118] width 94 height 23
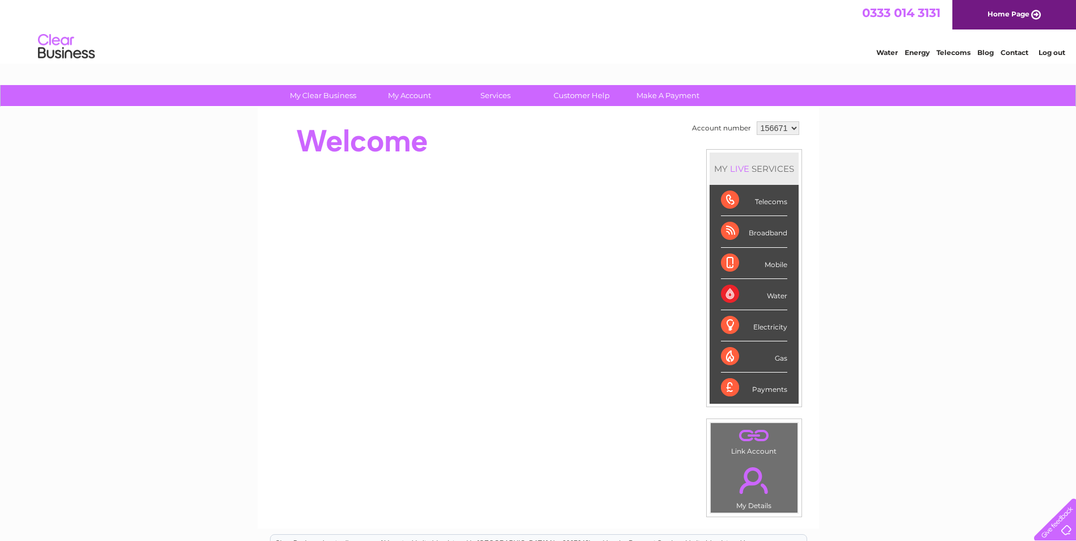
click at [763, 291] on div "Water" at bounding box center [754, 294] width 66 height 31
